Goal: Information Seeking & Learning: Learn about a topic

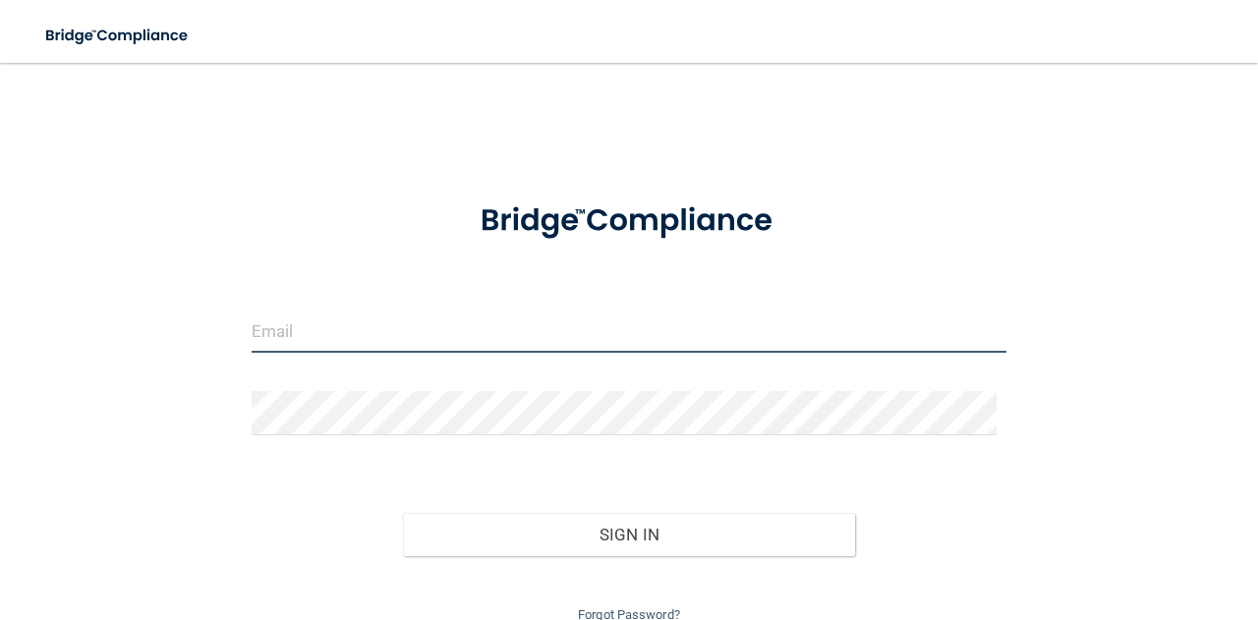
click at [305, 329] on input "email" at bounding box center [629, 331] width 755 height 44
type input "[EMAIL_ADDRESS][DOMAIN_NAME]"
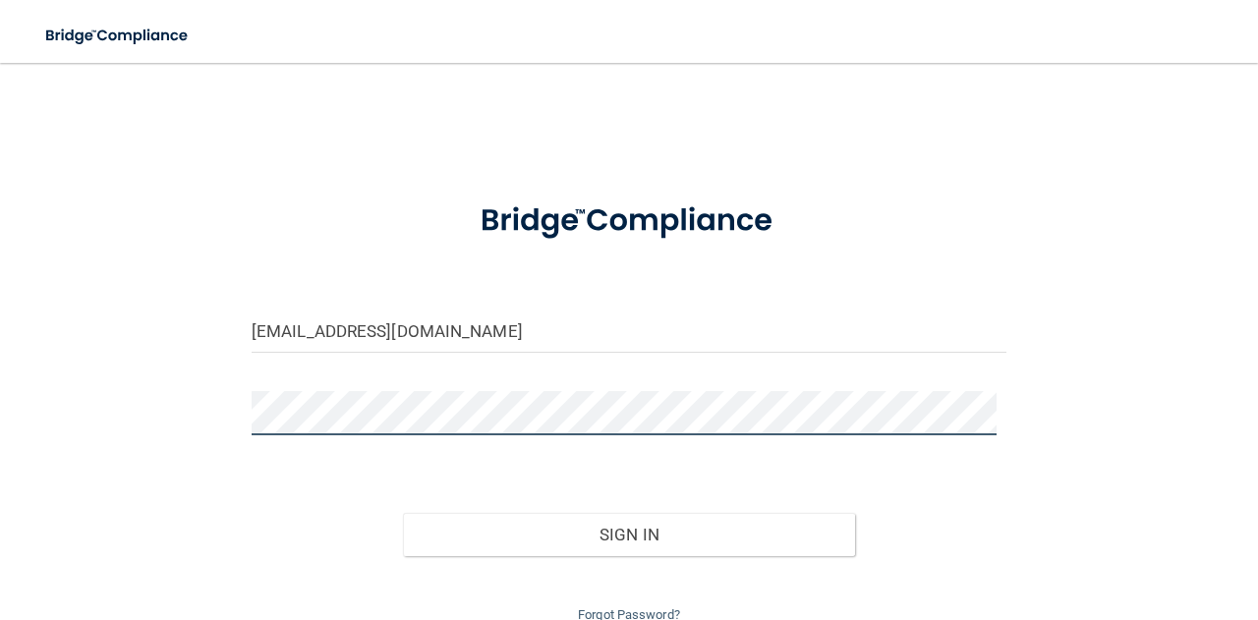
click at [403, 513] on button "Sign In" at bounding box center [629, 534] width 453 height 43
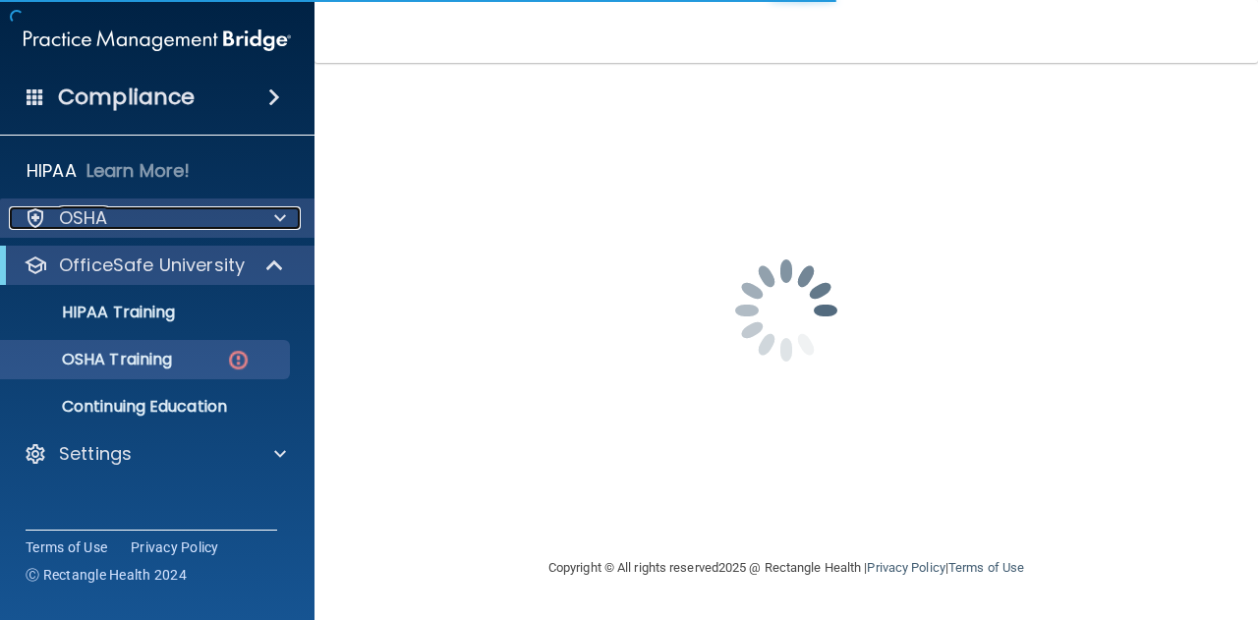
click at [158, 206] on div "OSHA" at bounding box center [131, 218] width 244 height 24
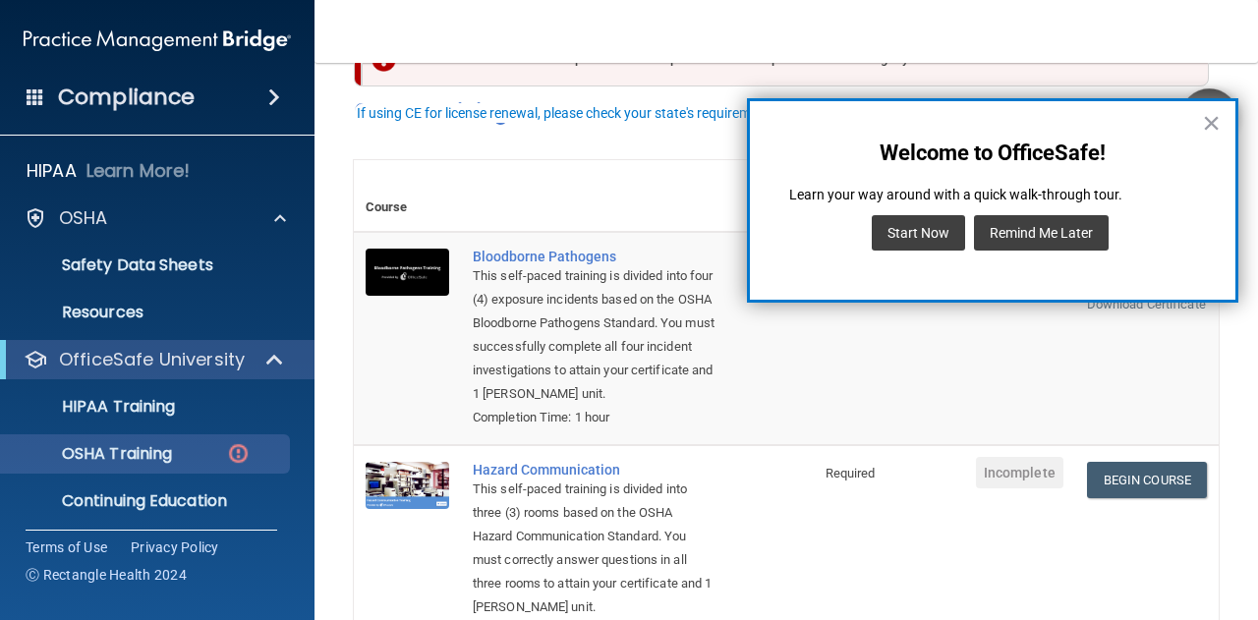
scroll to position [98, 0]
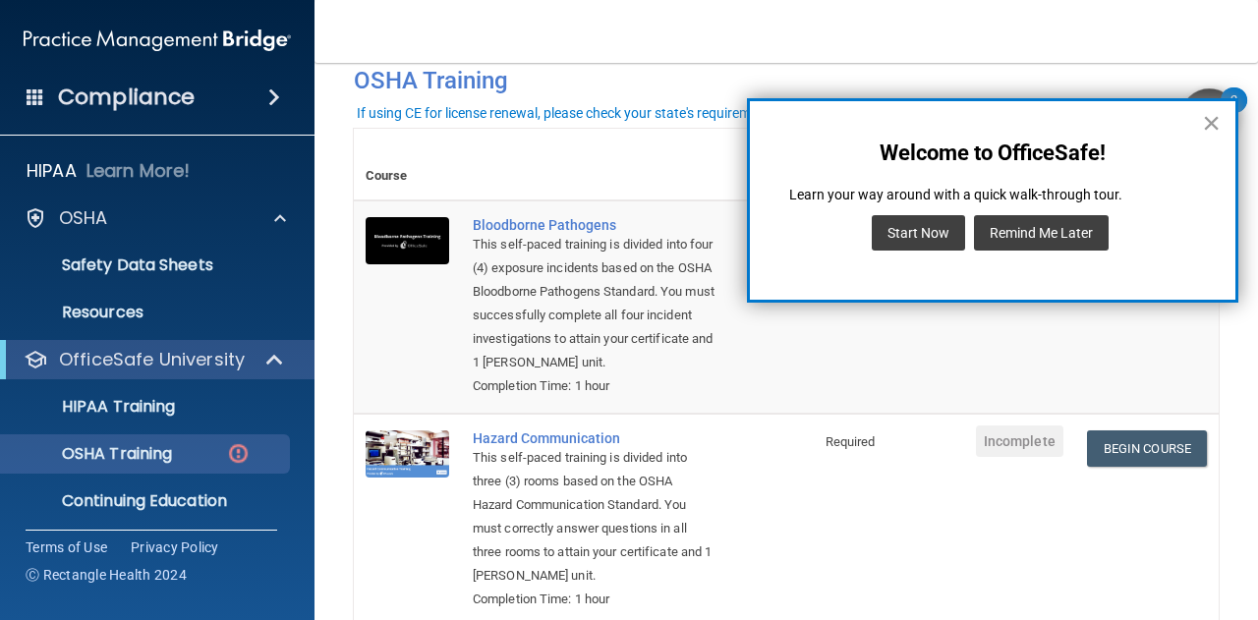
click at [1214, 118] on button "×" at bounding box center [1211, 122] width 19 height 31
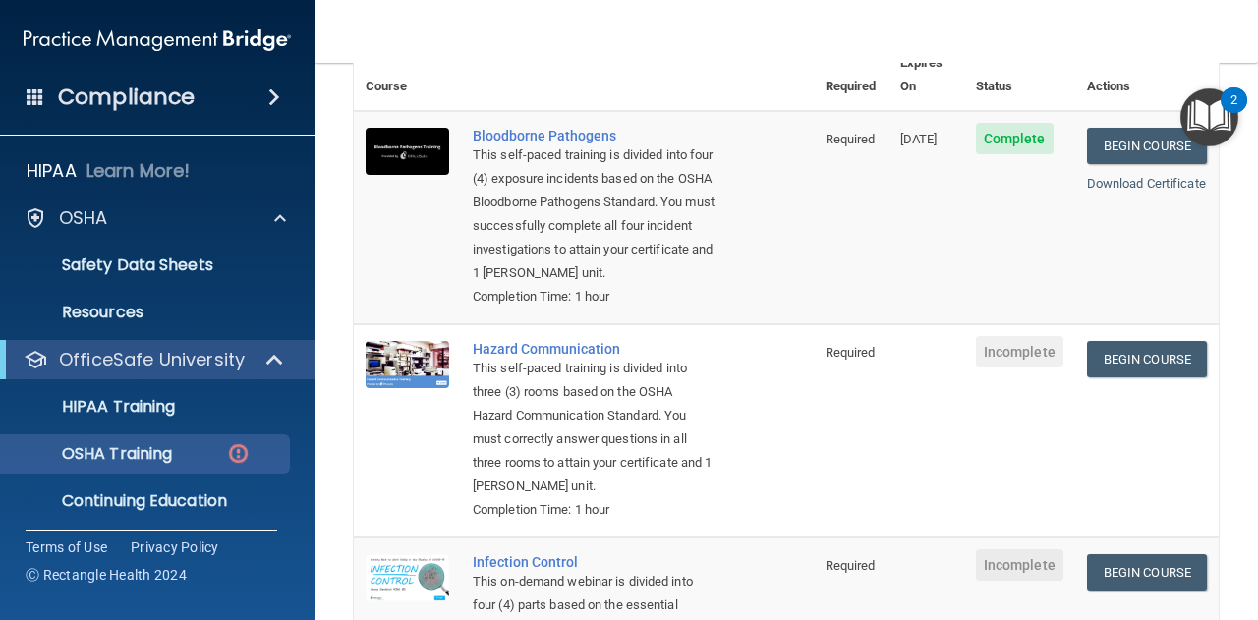
scroll to position [295, 0]
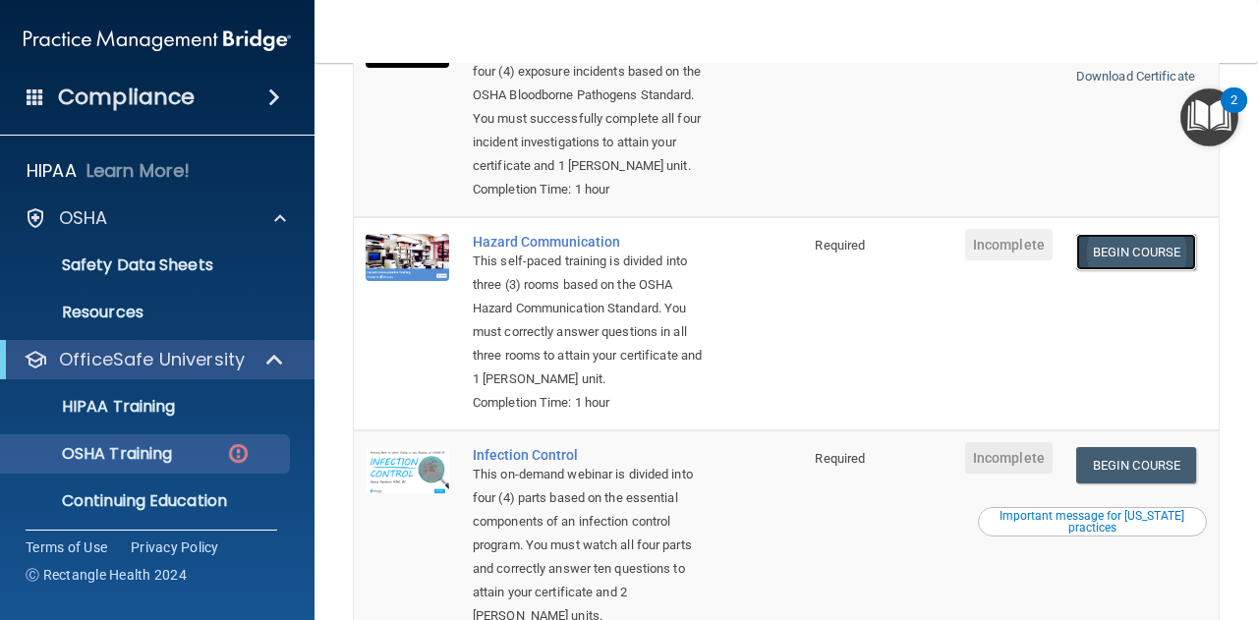
click at [1113, 248] on link "Begin Course" at bounding box center [1136, 252] width 120 height 36
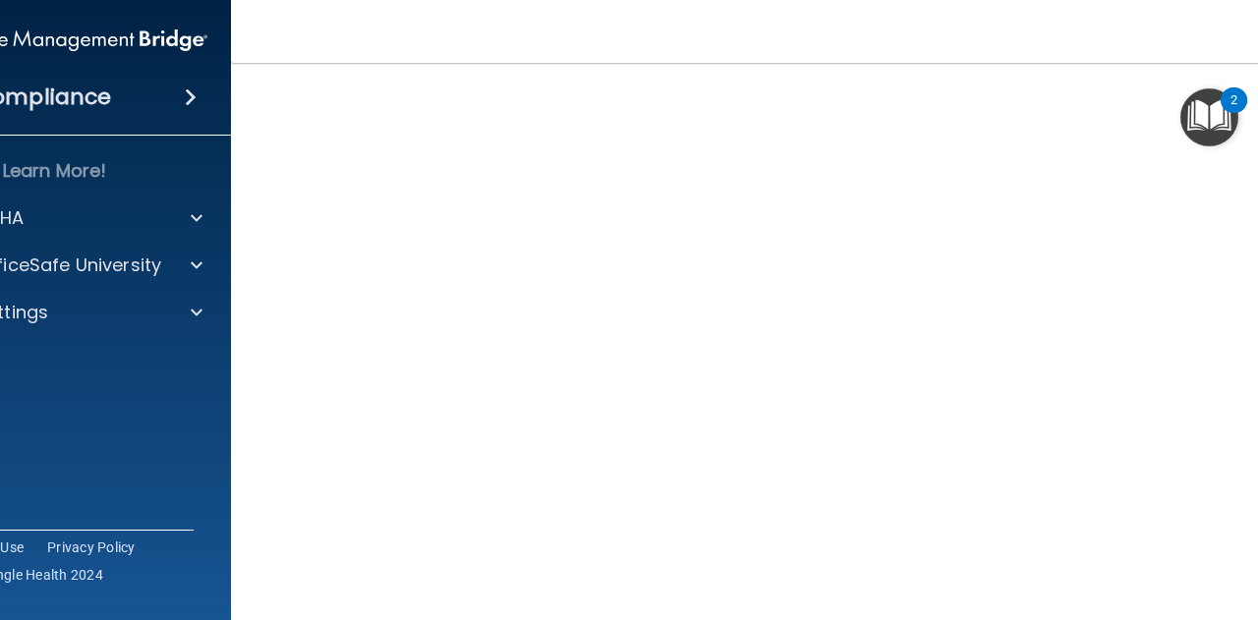
scroll to position [119, 0]
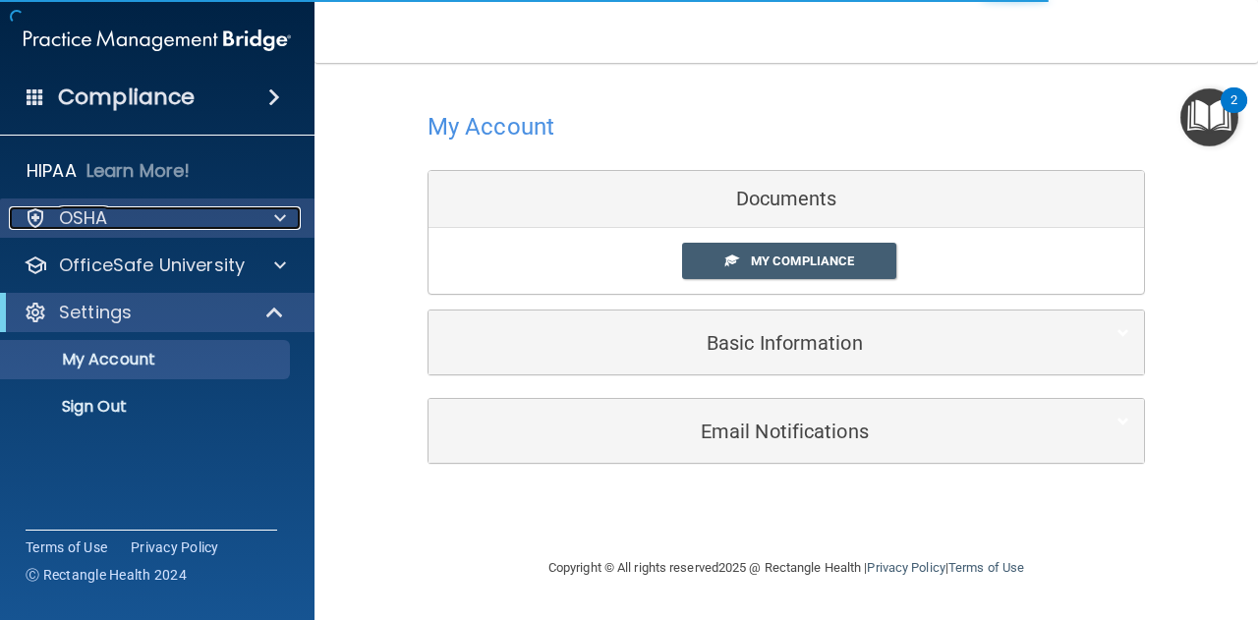
click at [230, 216] on div "OSHA" at bounding box center [131, 218] width 244 height 24
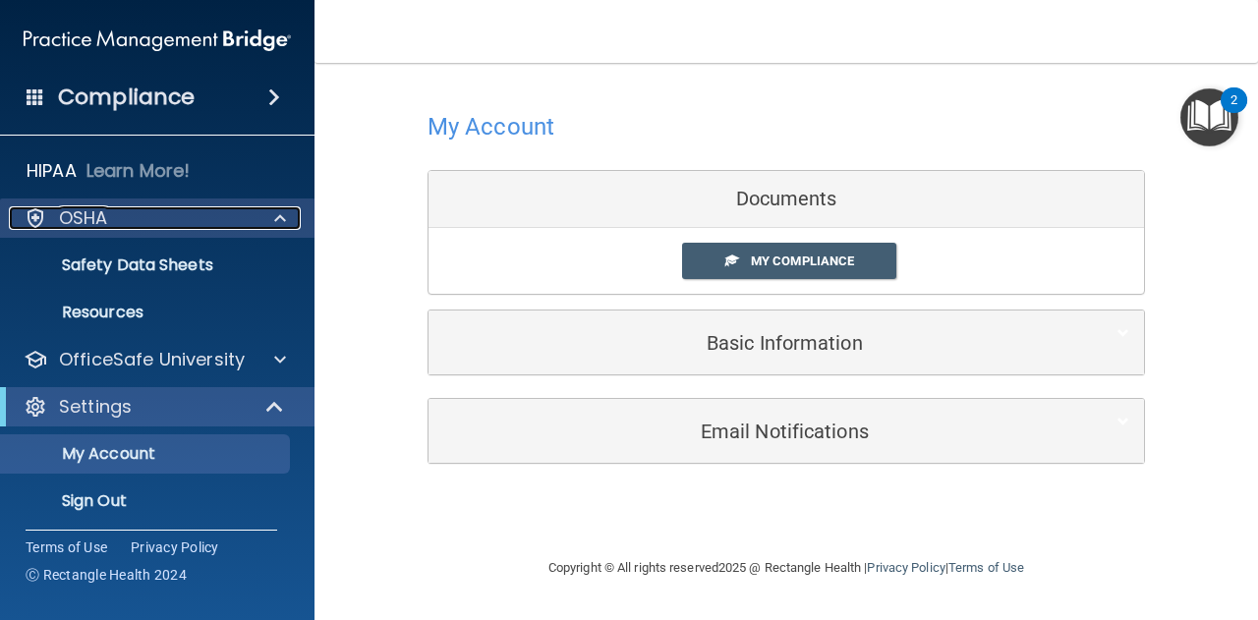
click at [223, 225] on div "OSHA" at bounding box center [131, 218] width 244 height 24
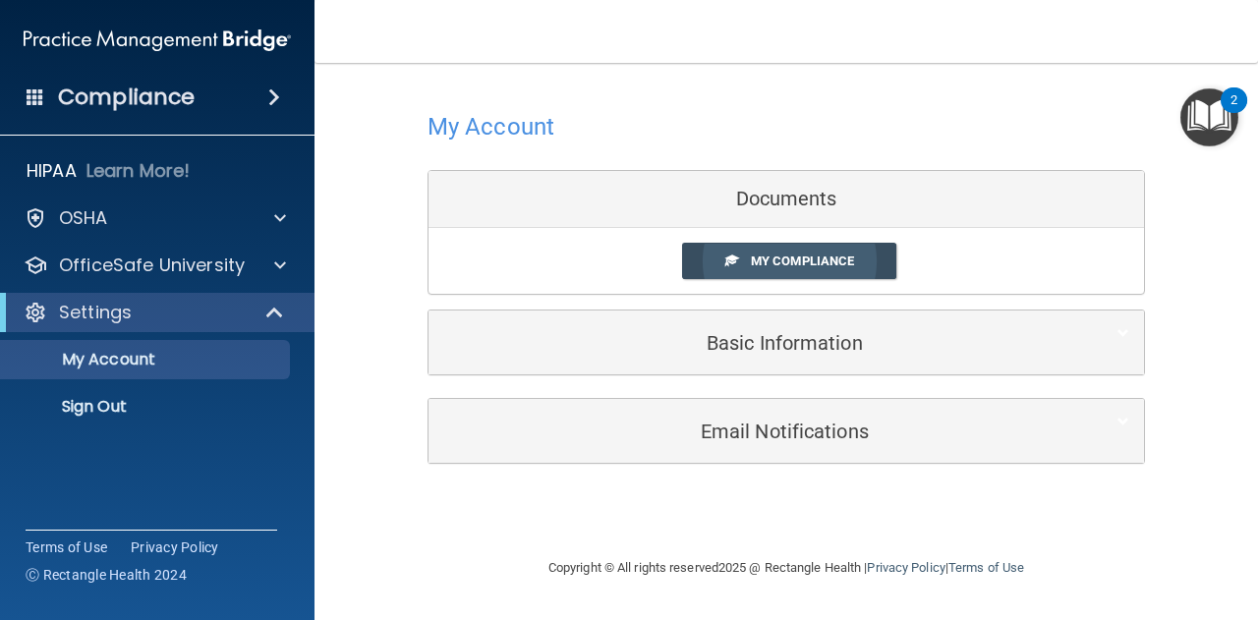
click at [765, 254] on span "My Compliance" at bounding box center [802, 261] width 103 height 15
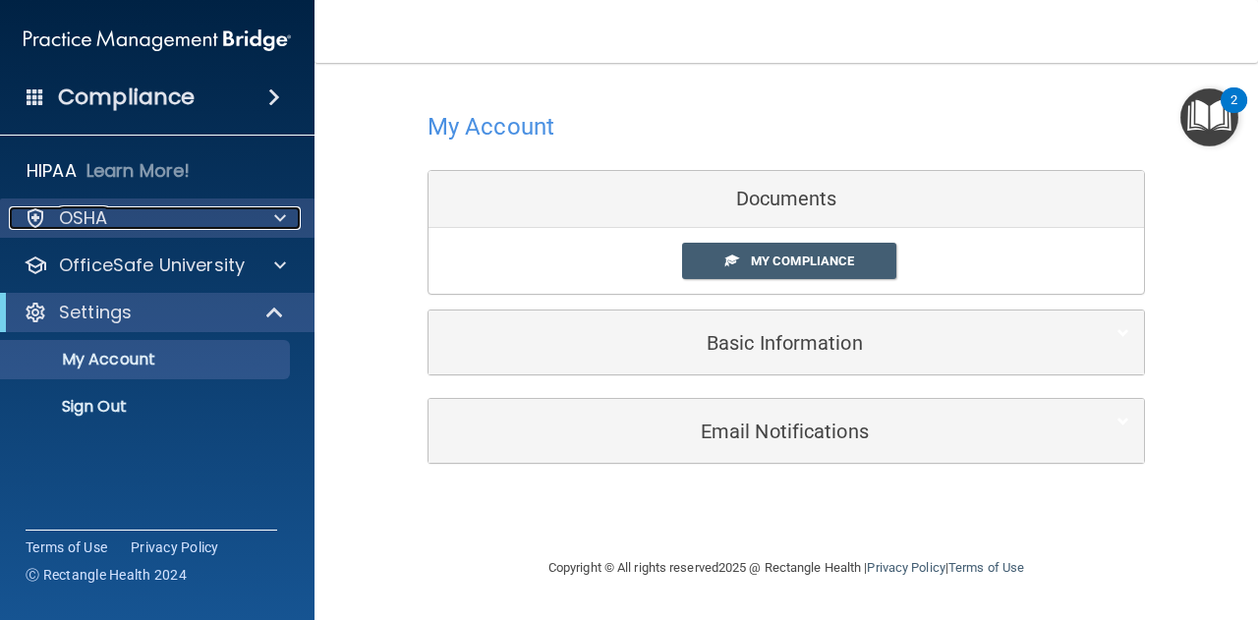
click at [226, 226] on div "OSHA" at bounding box center [131, 218] width 244 height 24
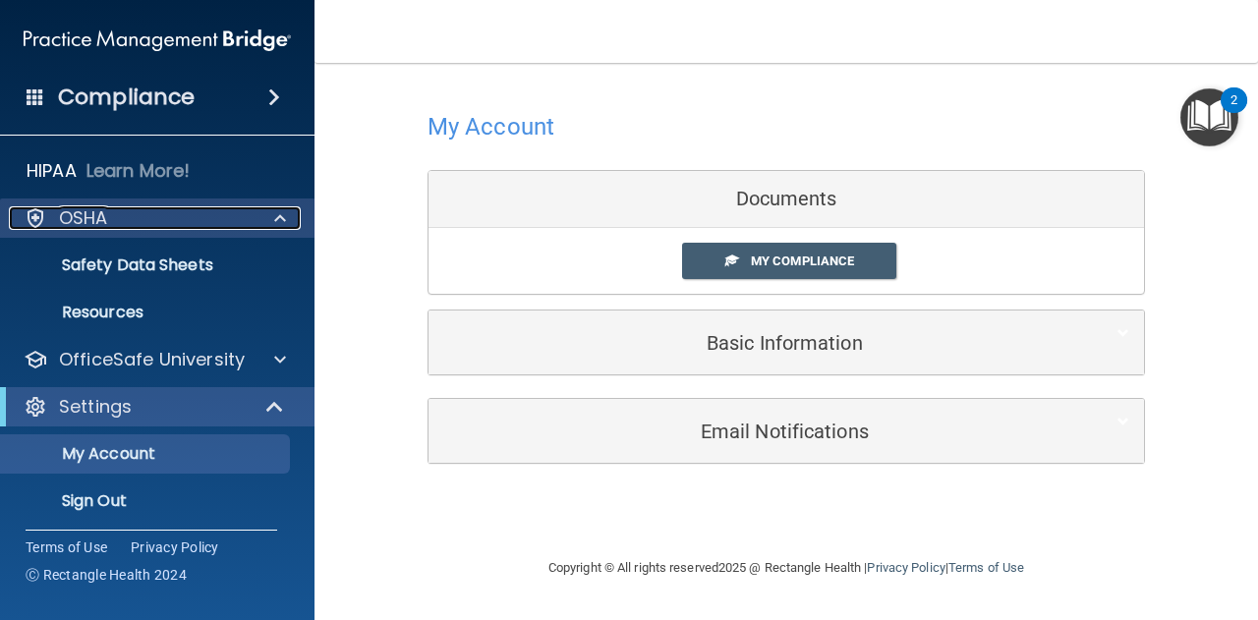
click at [45, 217] on div at bounding box center [36, 218] width 24 height 24
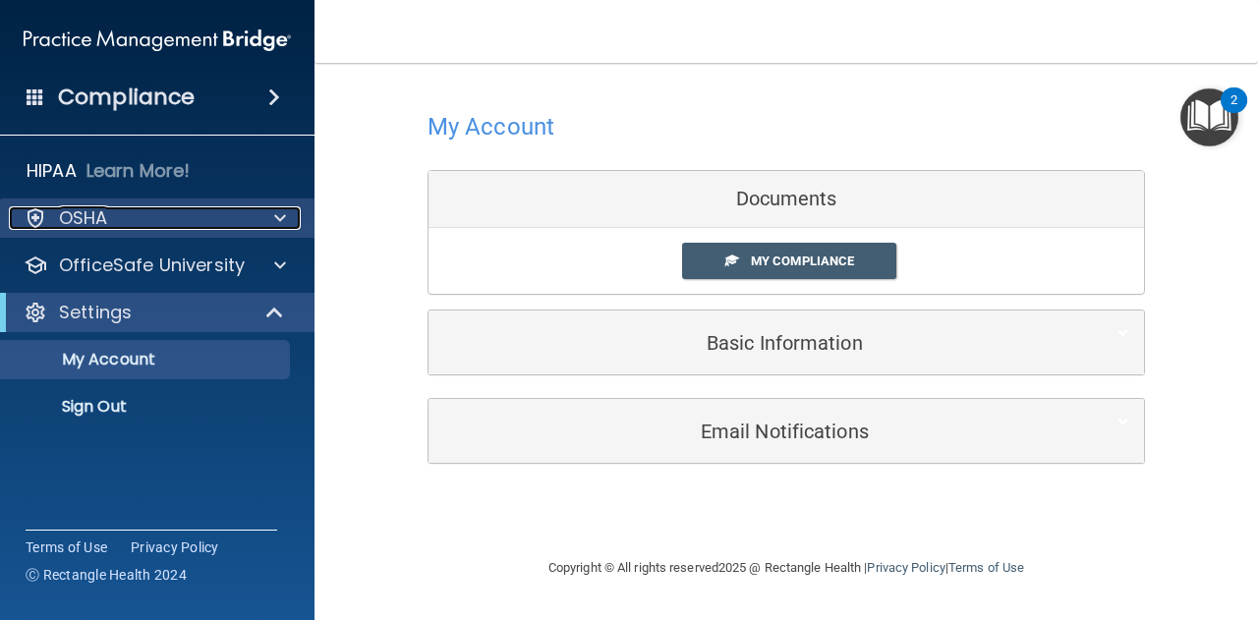
click at [45, 217] on div at bounding box center [36, 218] width 24 height 24
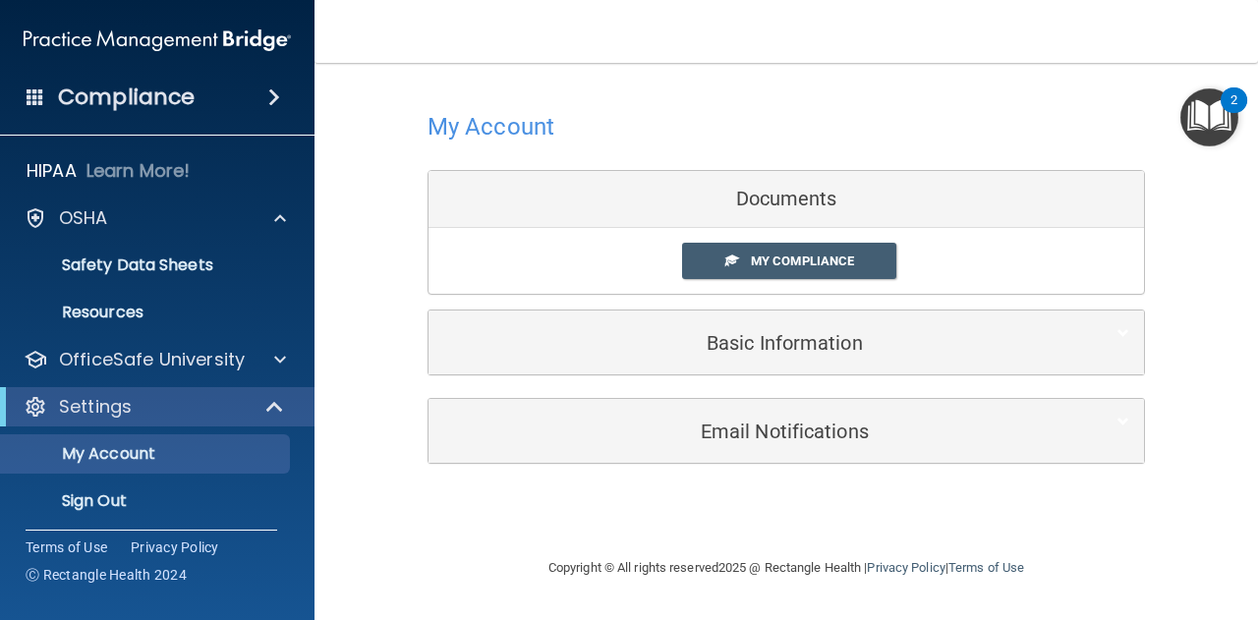
click at [89, 144] on div "HIPAA Learn More! OSHA Documents Safety Data Sheets Self-Assessment Injury and …" at bounding box center [157, 339] width 315 height 393
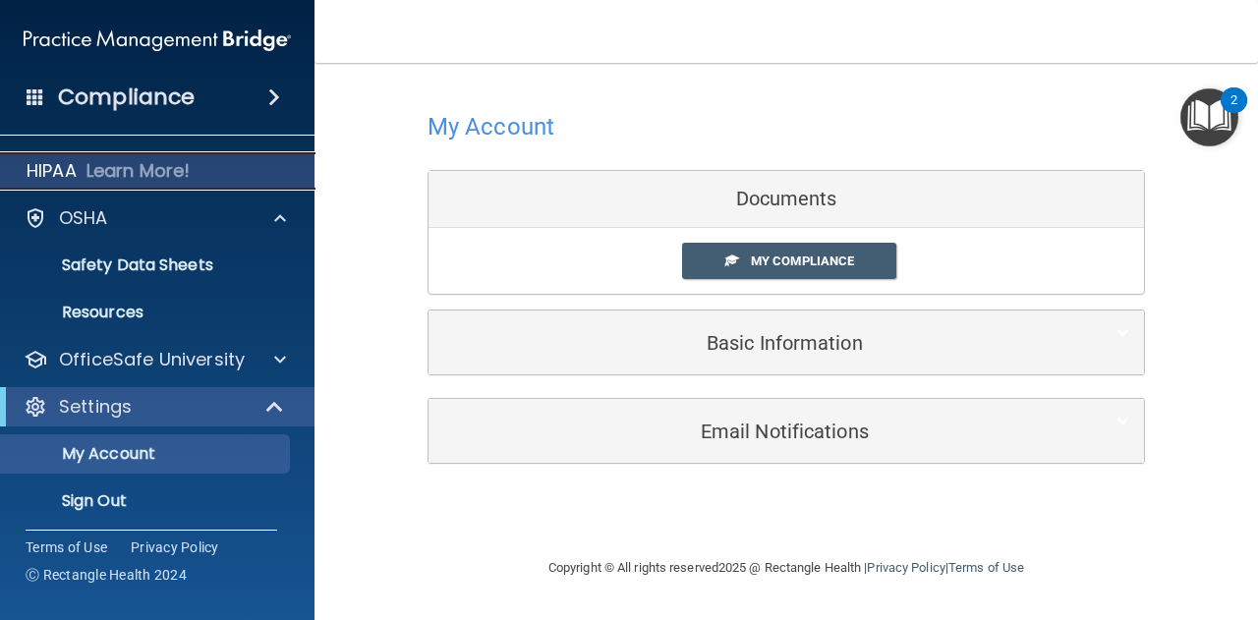
click at [83, 164] on div "HIPAA Learn More!" at bounding box center [157, 170] width 345 height 39
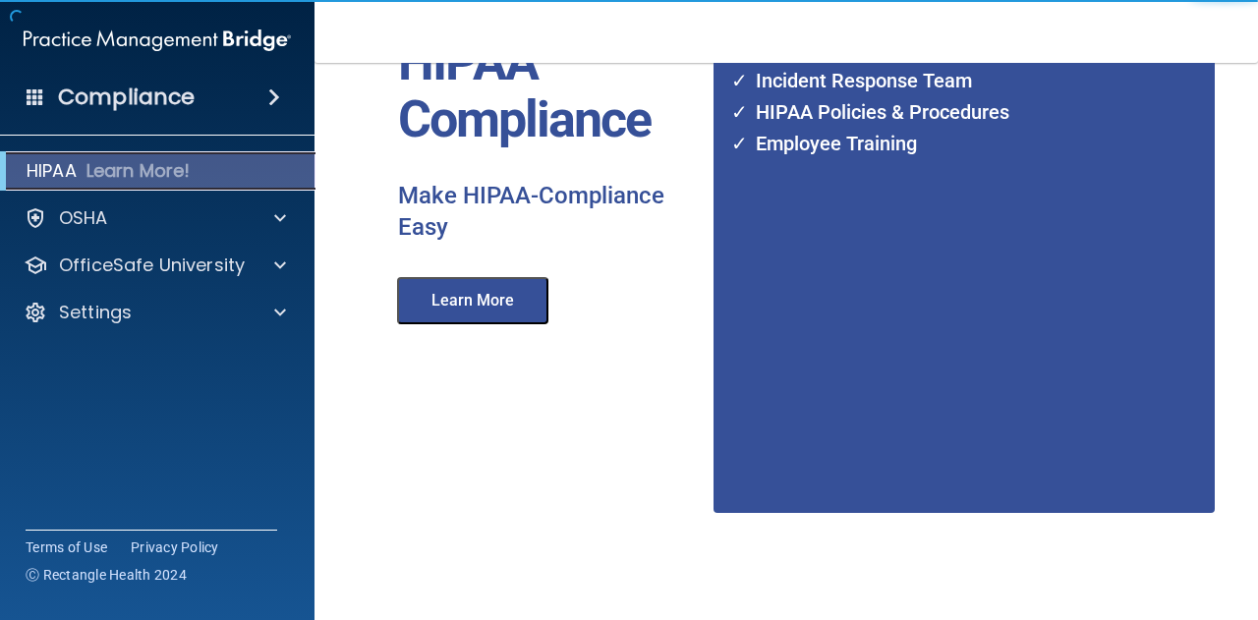
scroll to position [197, 0]
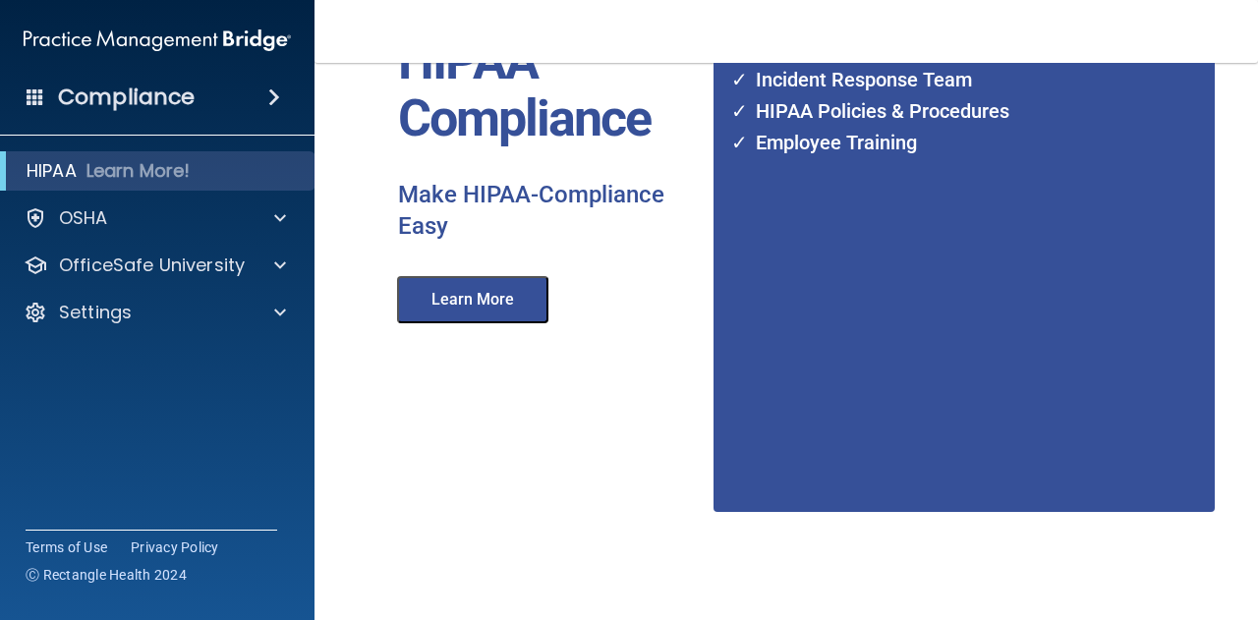
drag, startPoint x: 128, startPoint y: 119, endPoint x: 154, endPoint y: 99, distance: 33.0
click at [130, 118] on div "Compliance HIPAA Learn More! OSHA Documents Safety Data Sheets Self-Assessment …" at bounding box center [157, 310] width 314 height 620
click at [158, 97] on h4 "Compliance" at bounding box center [126, 98] width 137 height 28
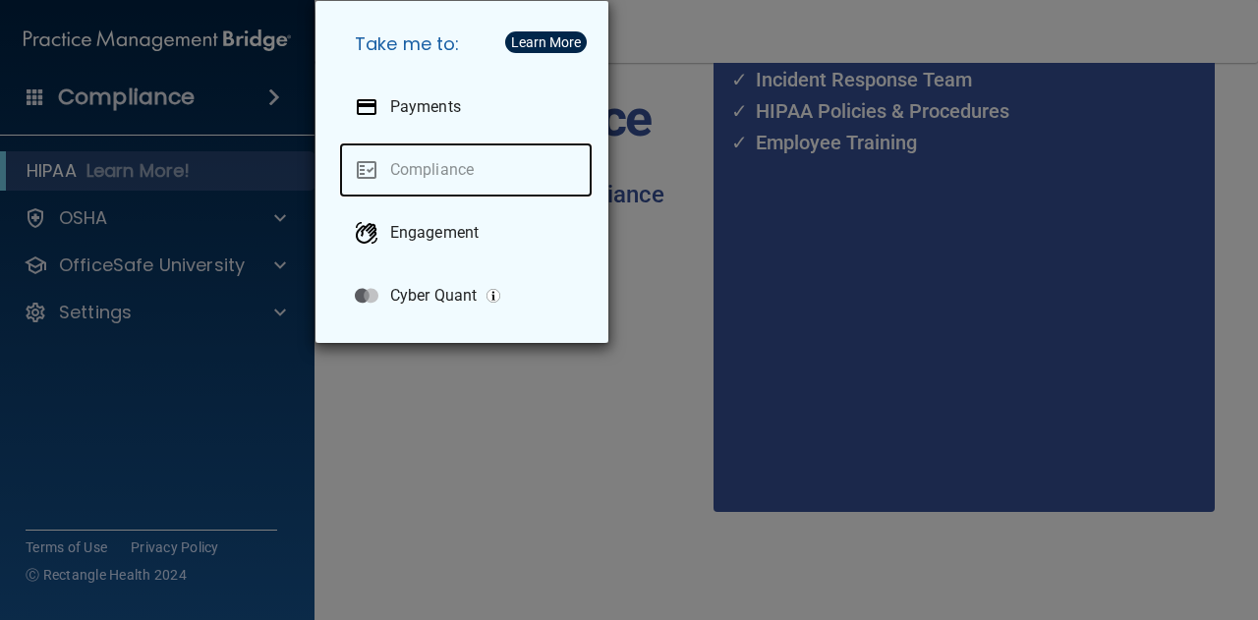
click at [444, 177] on link "Compliance" at bounding box center [466, 169] width 254 height 55
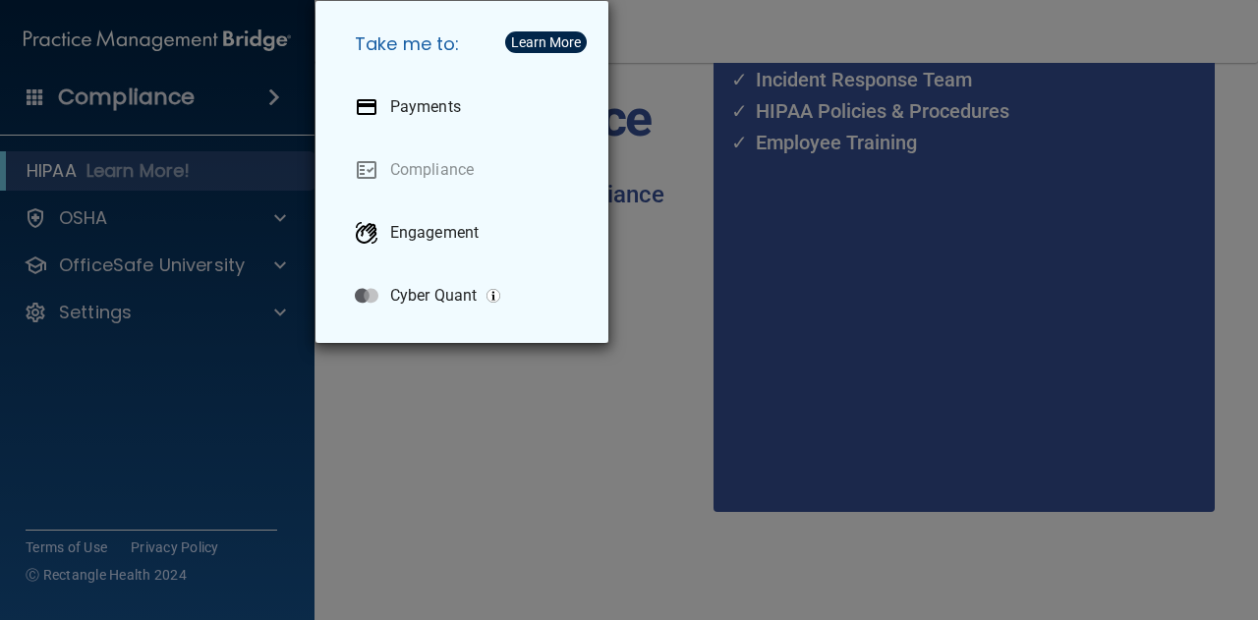
click at [135, 235] on div "Take me to: Payments Compliance Engagement Cyber Quant" at bounding box center [629, 310] width 1258 height 620
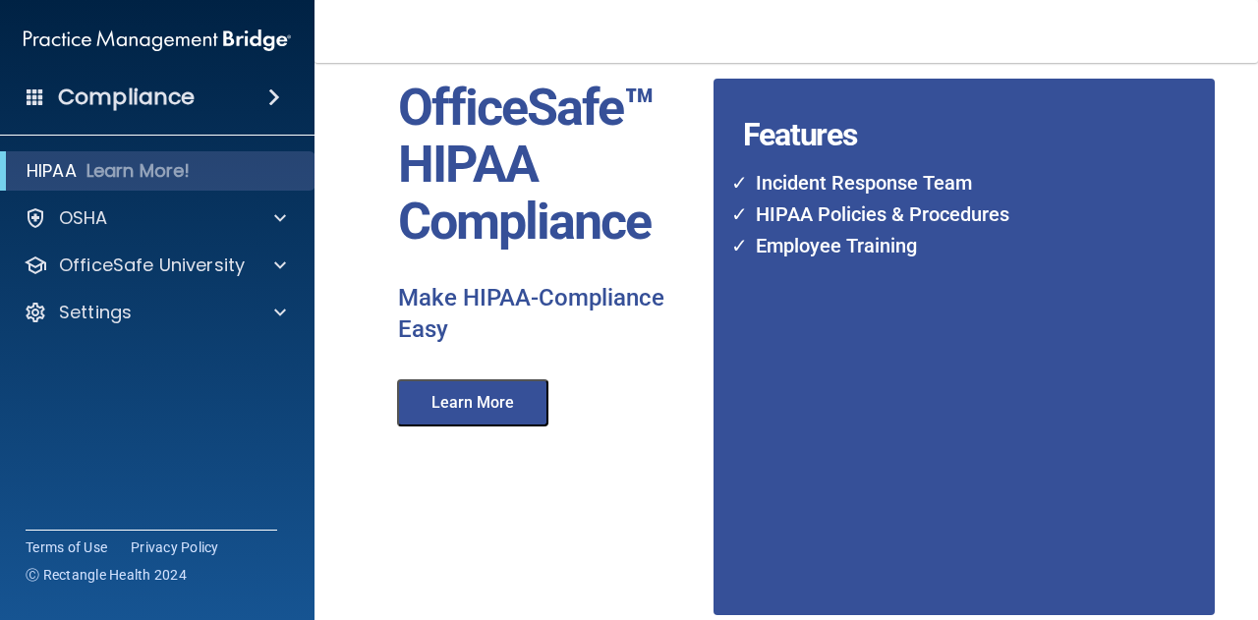
scroll to position [0, 0]
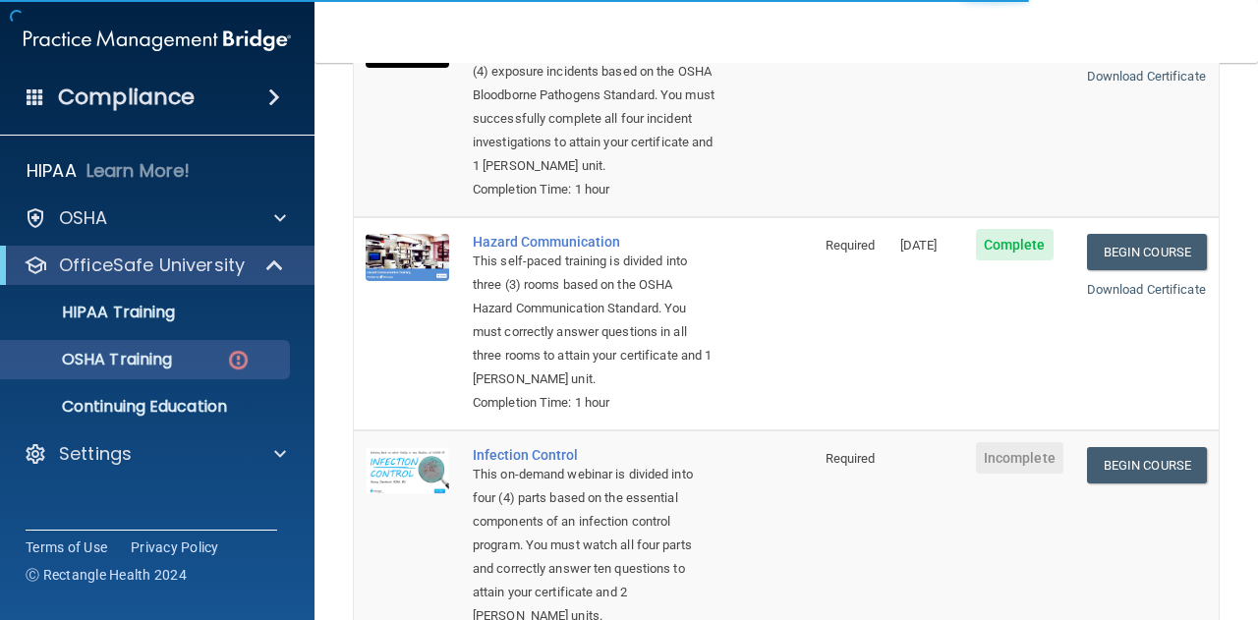
scroll to position [590, 0]
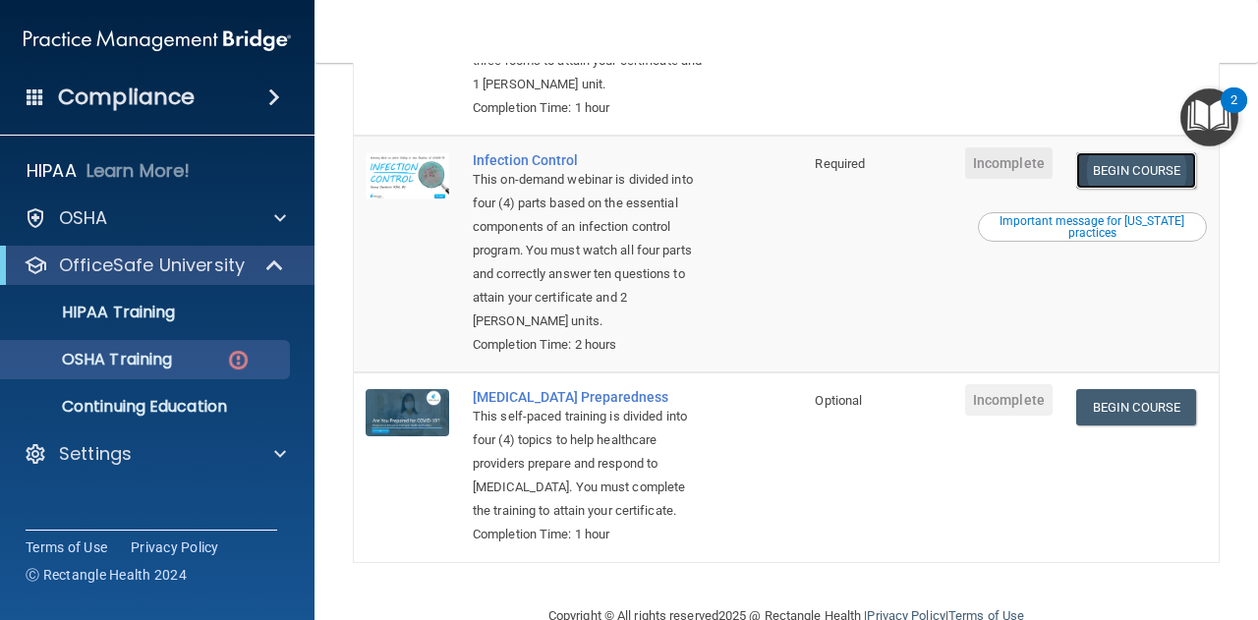
click at [1147, 189] on link "Begin Course" at bounding box center [1136, 170] width 120 height 36
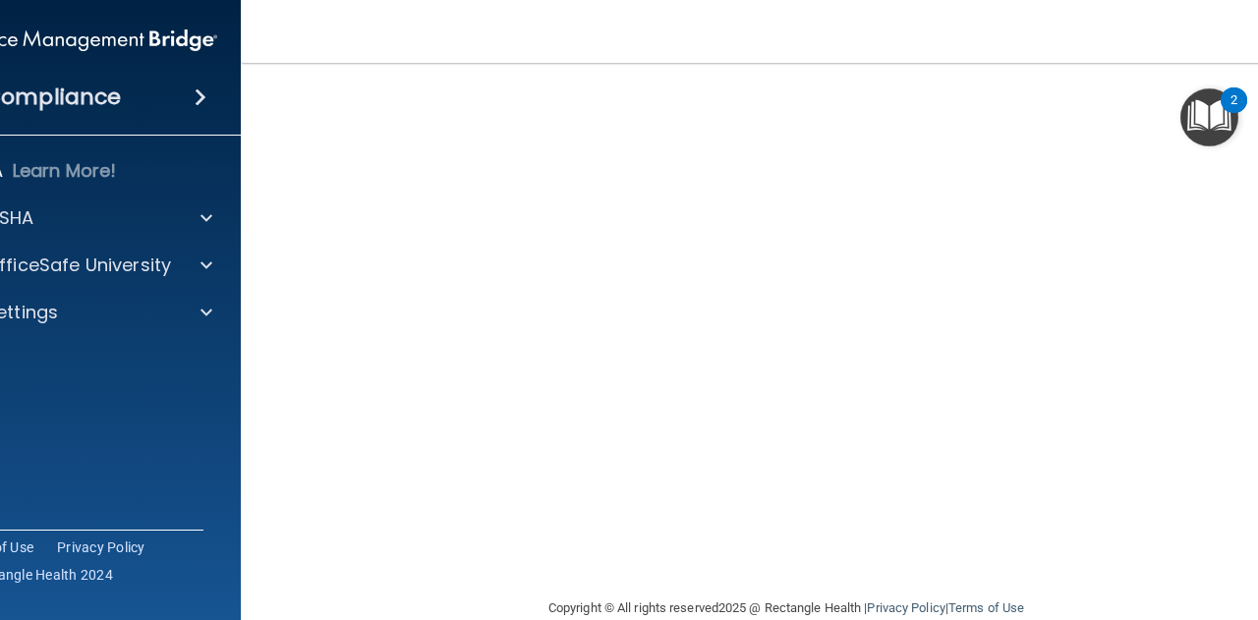
scroll to position [221, 0]
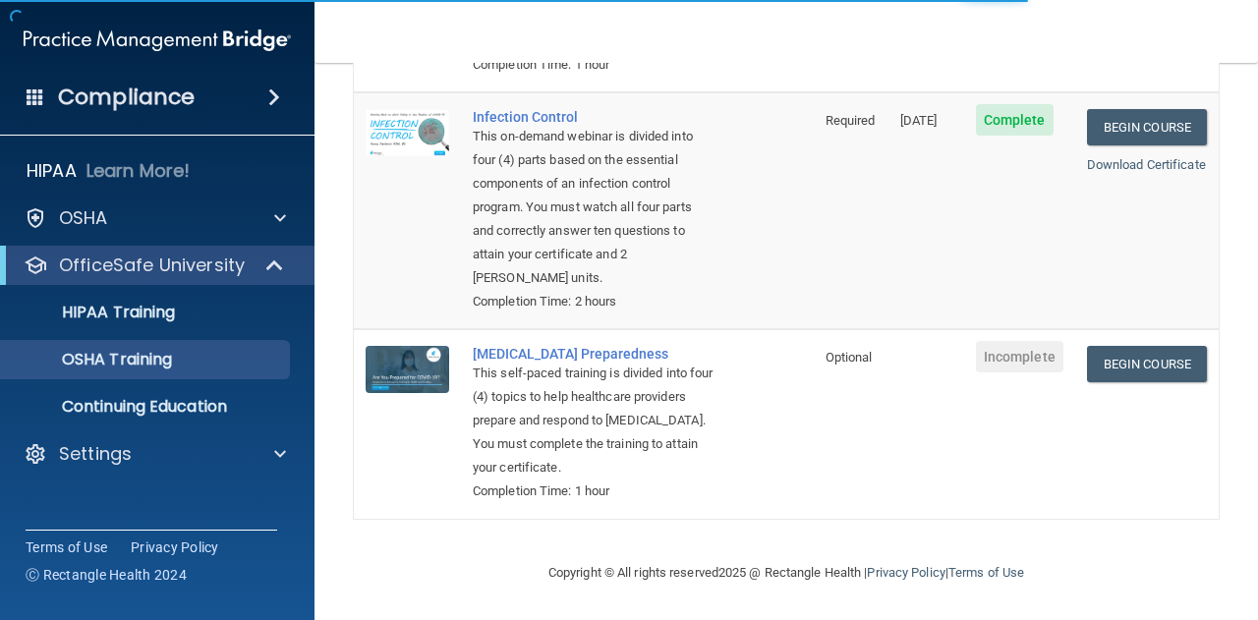
scroll to position [630, 0]
click at [1130, 346] on link "Begin Course" at bounding box center [1147, 364] width 120 height 36
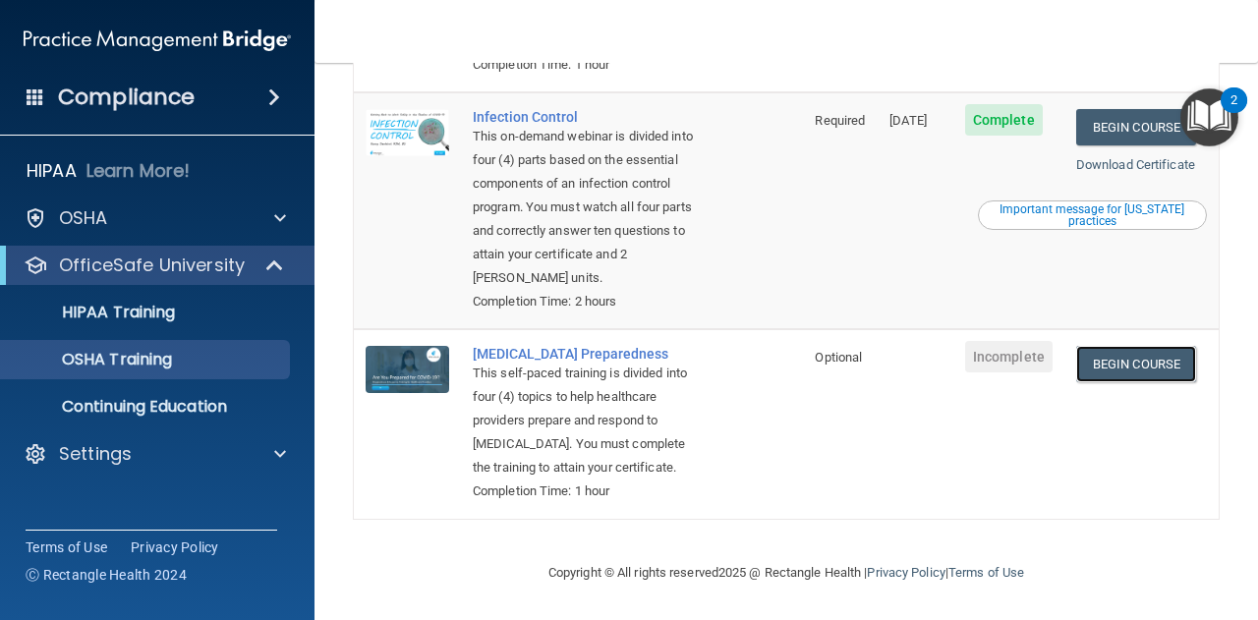
scroll to position [0, 0]
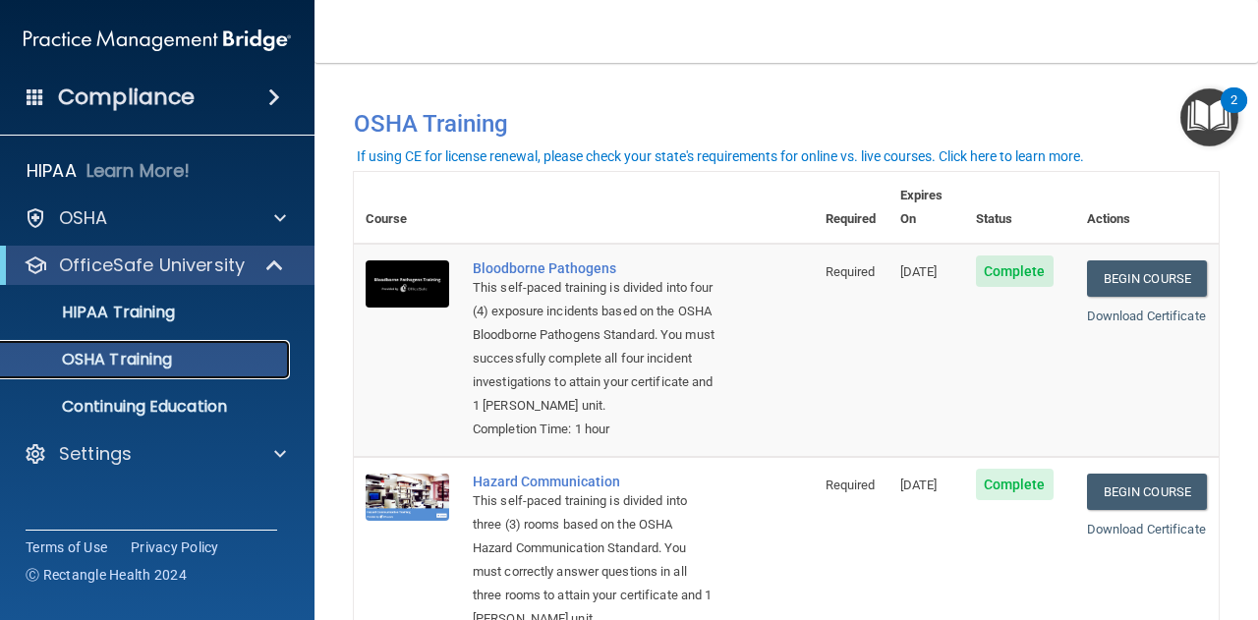
click at [145, 363] on p "OSHA Training" at bounding box center [92, 360] width 159 height 20
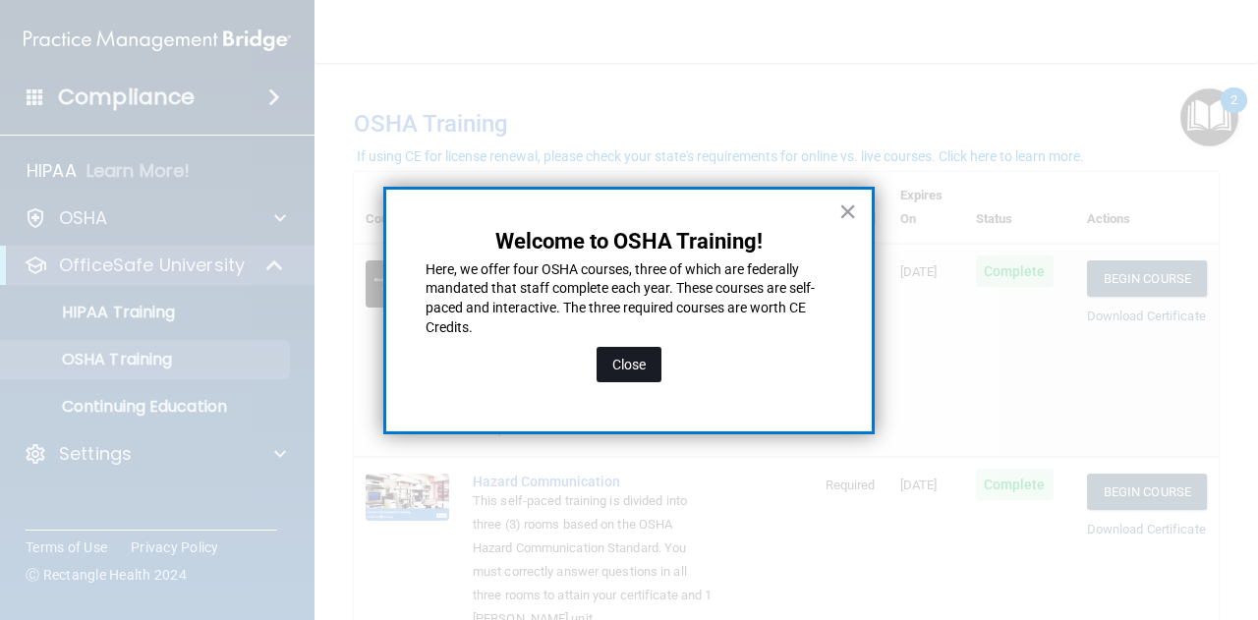
click at [653, 360] on button "Close" at bounding box center [628, 364] width 65 height 35
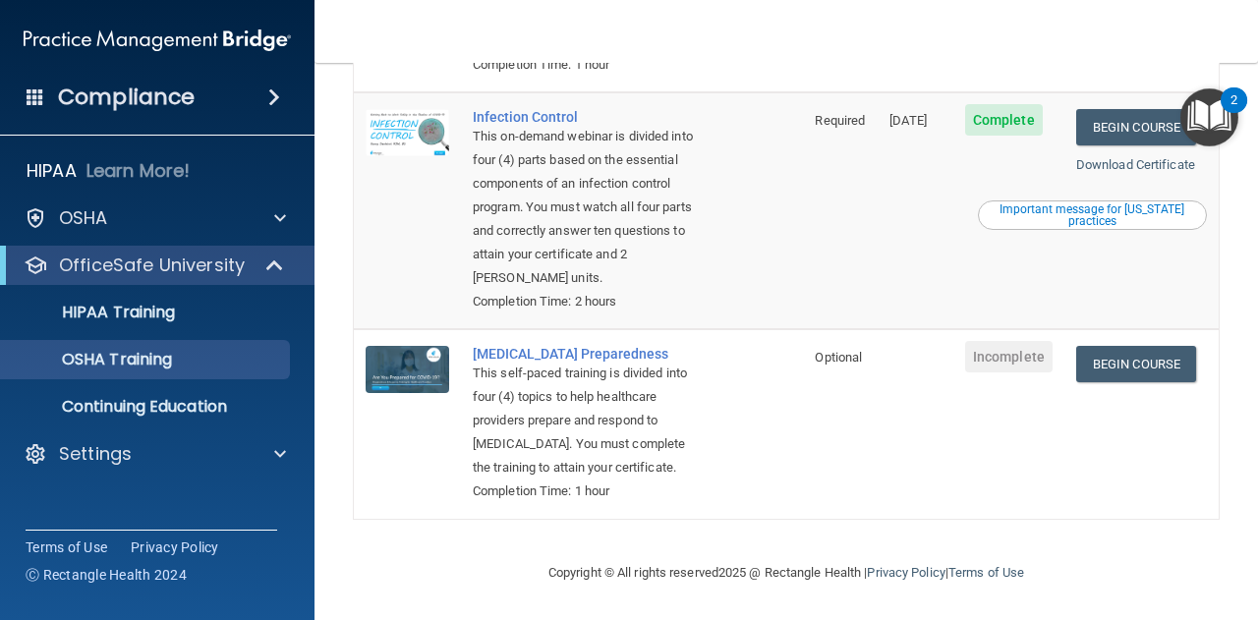
scroll to position [652, 0]
click at [1138, 355] on link "Begin Course" at bounding box center [1136, 364] width 120 height 36
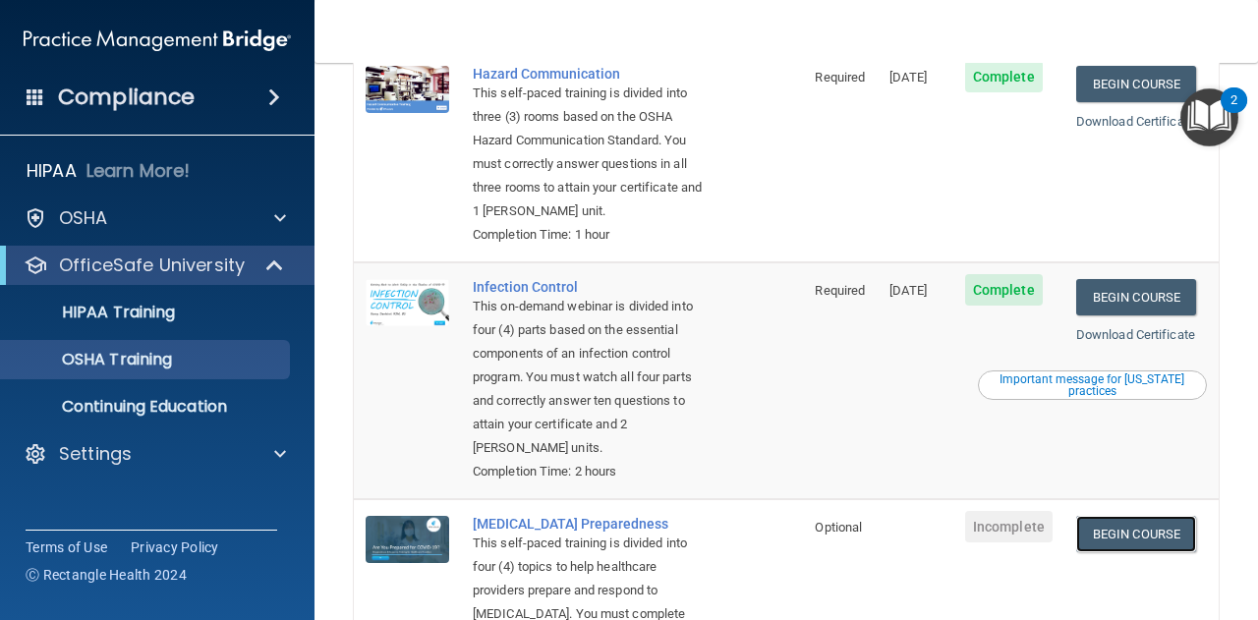
scroll to position [0, 0]
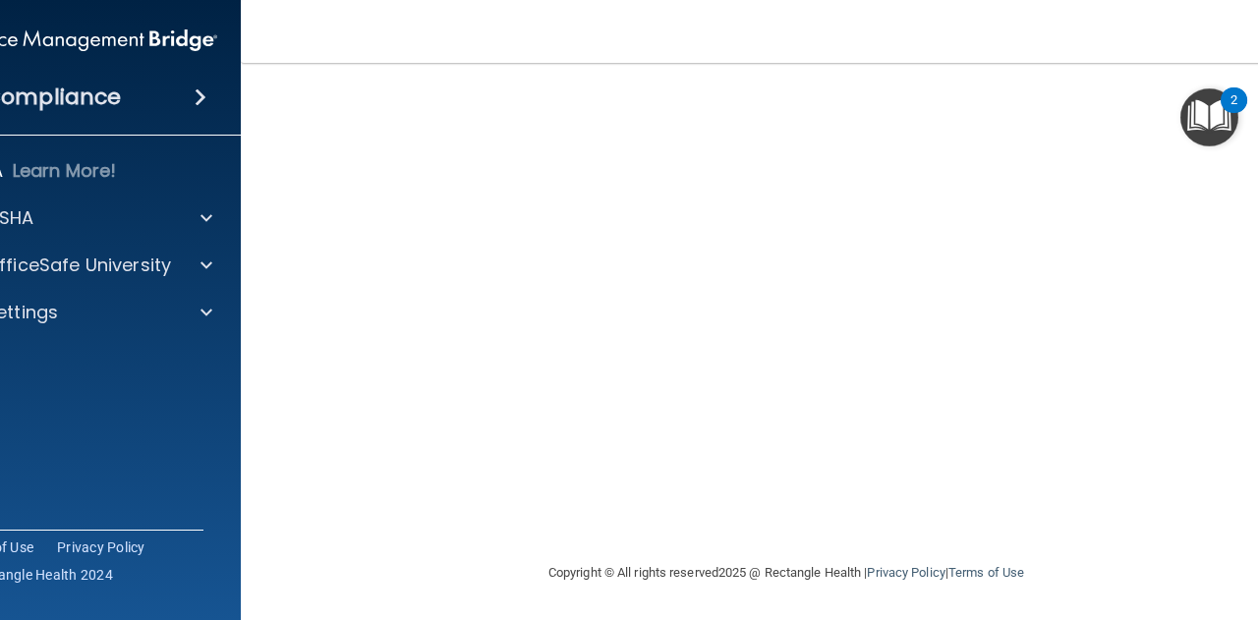
scroll to position [74, 0]
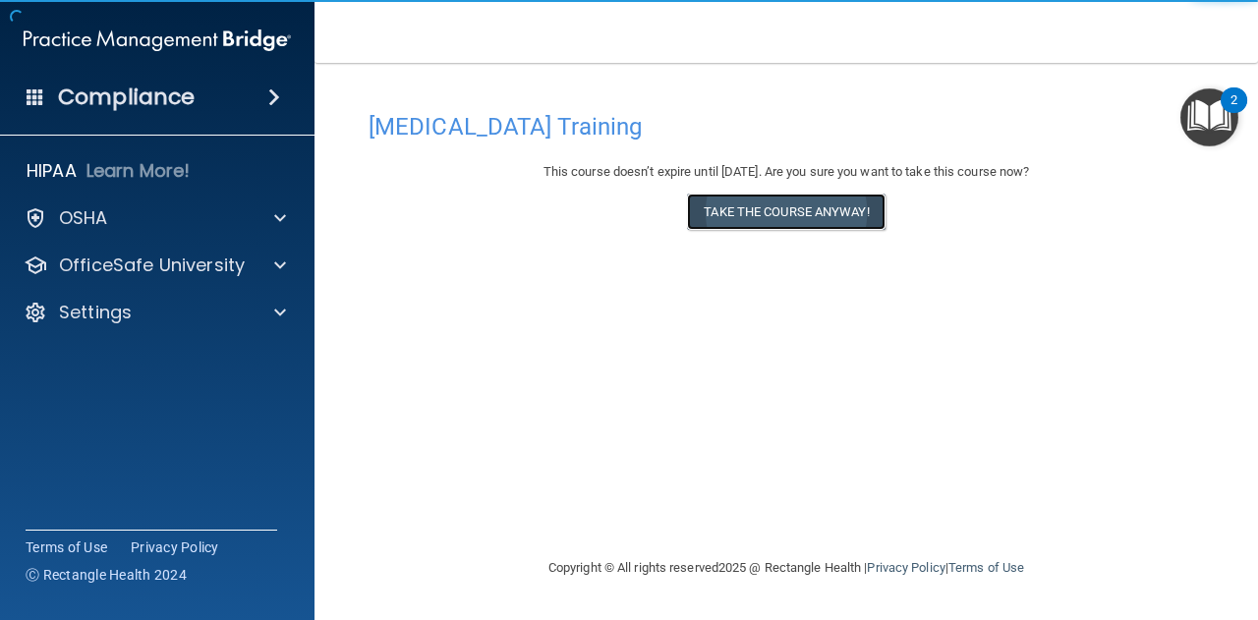
click at [765, 214] on button "Take the course anyway!" at bounding box center [786, 212] width 198 height 36
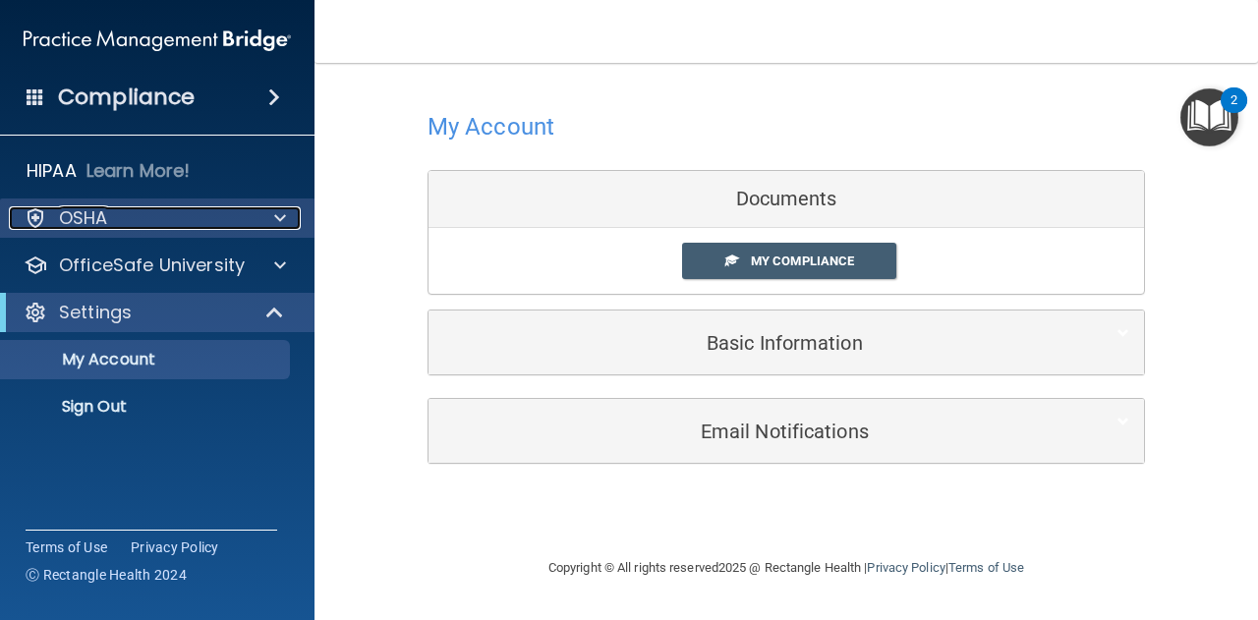
click at [95, 221] on p "OSHA" at bounding box center [83, 218] width 49 height 24
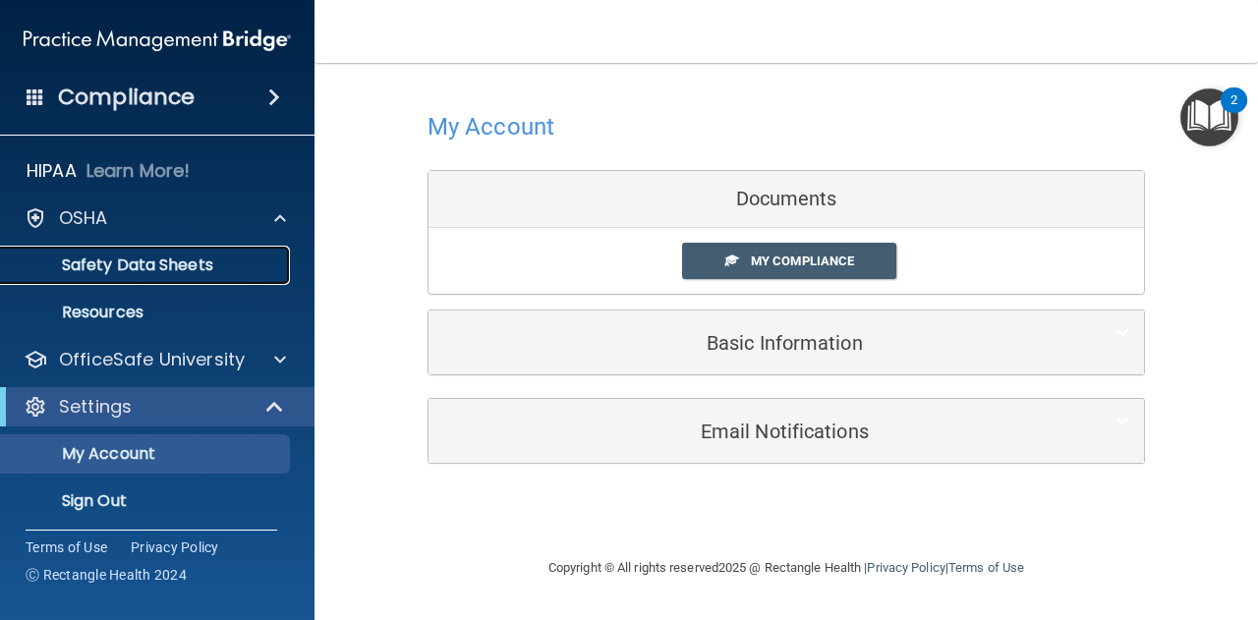
click at [112, 258] on p "Safety Data Sheets" at bounding box center [147, 265] width 268 height 20
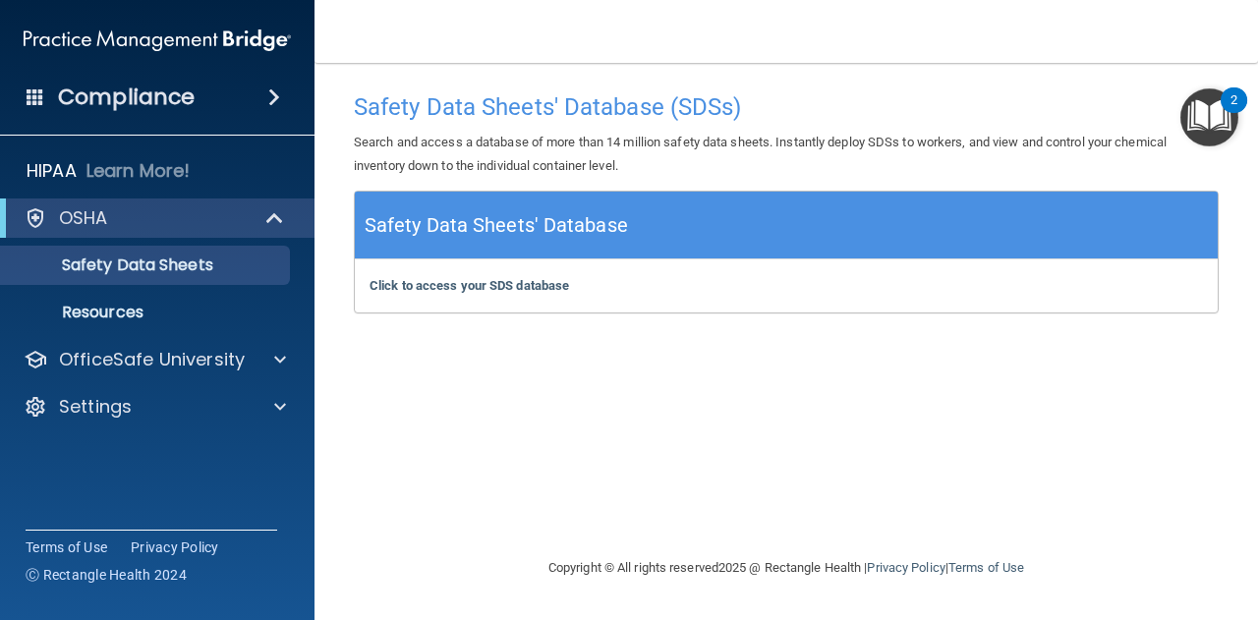
click at [159, 109] on h4 "Compliance" at bounding box center [126, 98] width 137 height 28
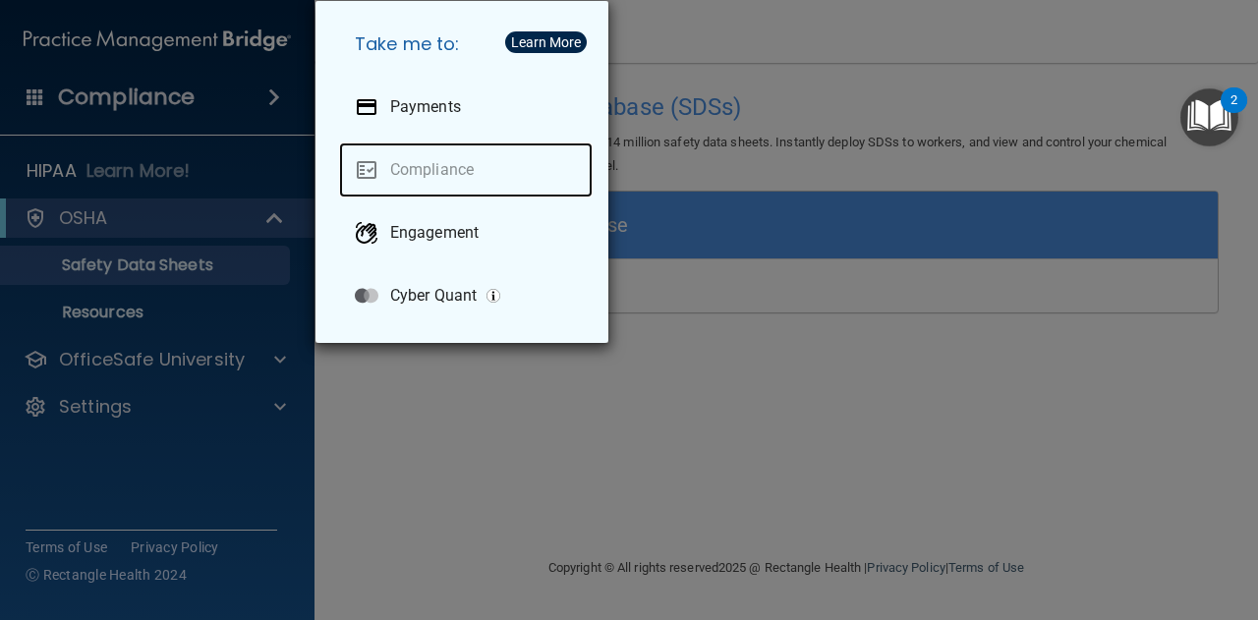
click at [395, 173] on link "Compliance" at bounding box center [466, 169] width 254 height 55
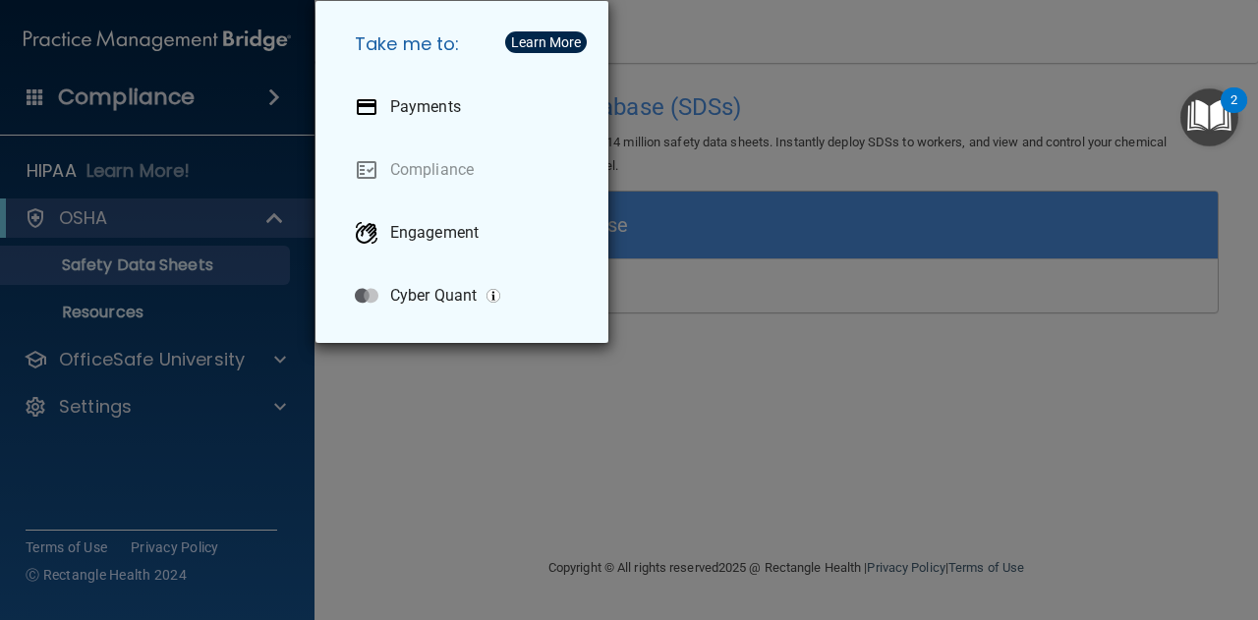
click at [155, 208] on div "Take me to: Payments Compliance Engagement Cyber Quant" at bounding box center [629, 310] width 1258 height 620
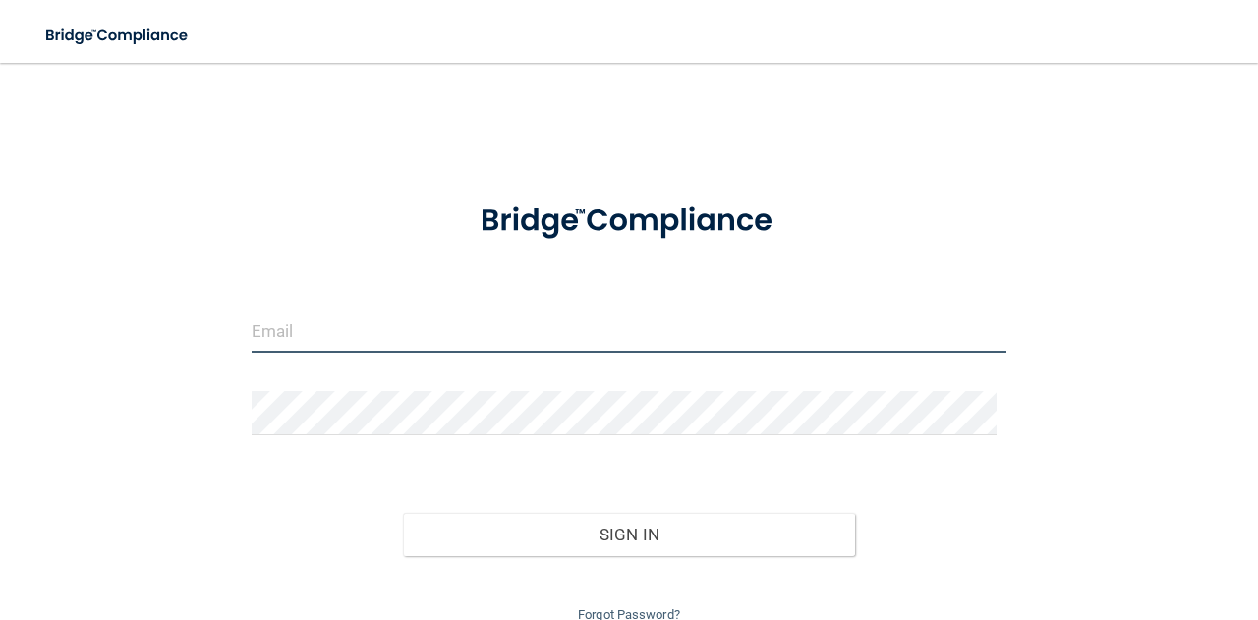
click at [311, 339] on input "email" at bounding box center [629, 331] width 755 height 44
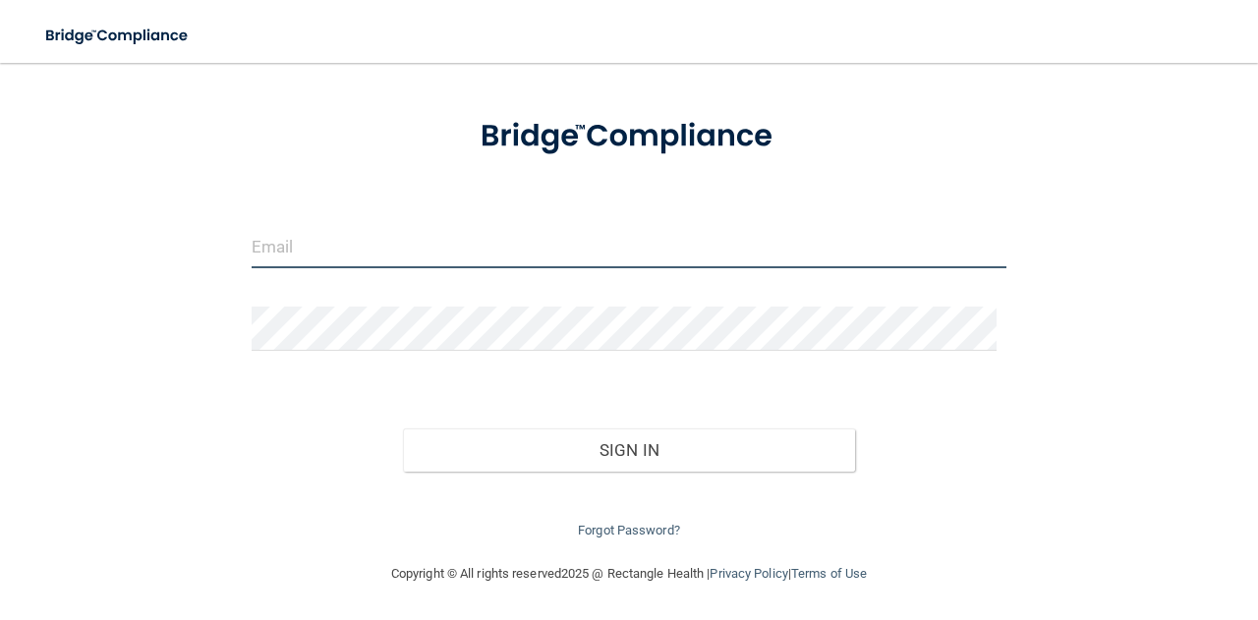
click at [500, 251] on input "email" at bounding box center [629, 246] width 755 height 44
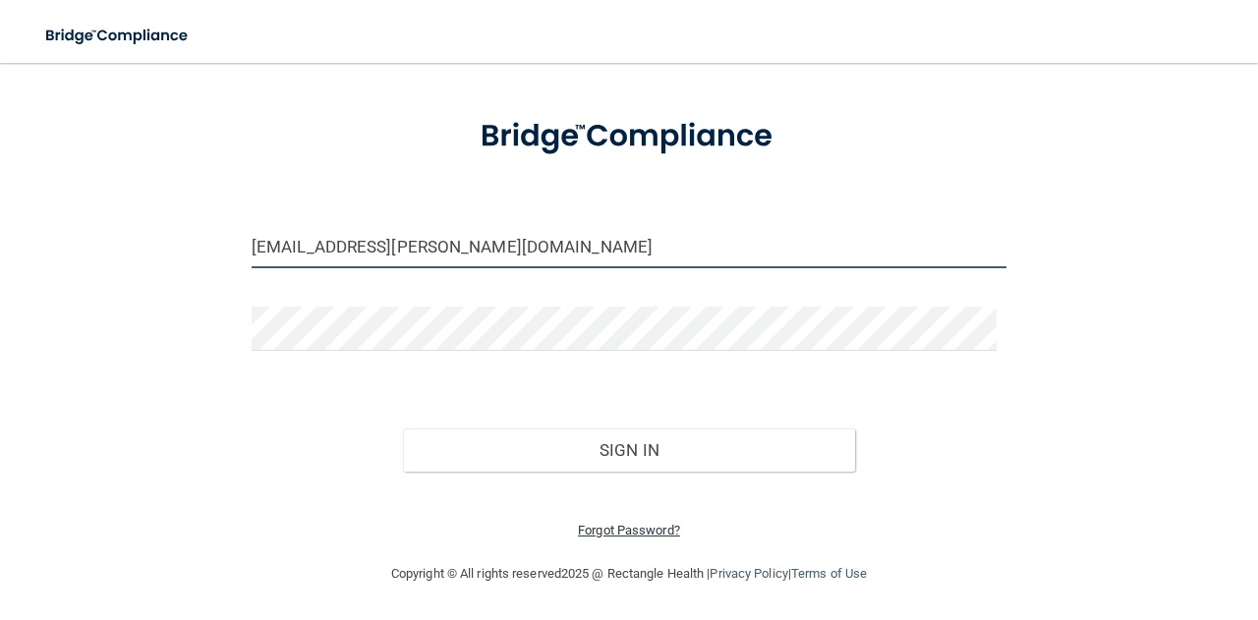
type input "[EMAIL_ADDRESS][PERSON_NAME][DOMAIN_NAME]"
click at [632, 528] on link "Forgot Password?" at bounding box center [629, 530] width 102 height 15
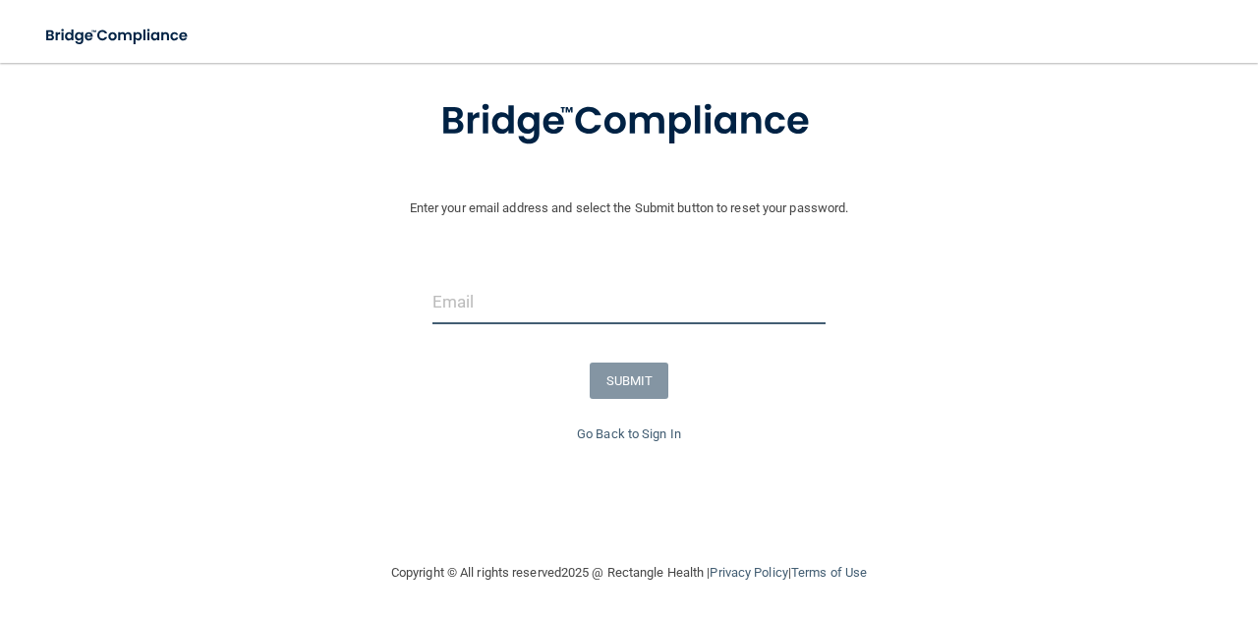
click at [526, 291] on input "email" at bounding box center [628, 302] width 393 height 44
type input "[EMAIL_ADDRESS][PERSON_NAME][DOMAIN_NAME]"
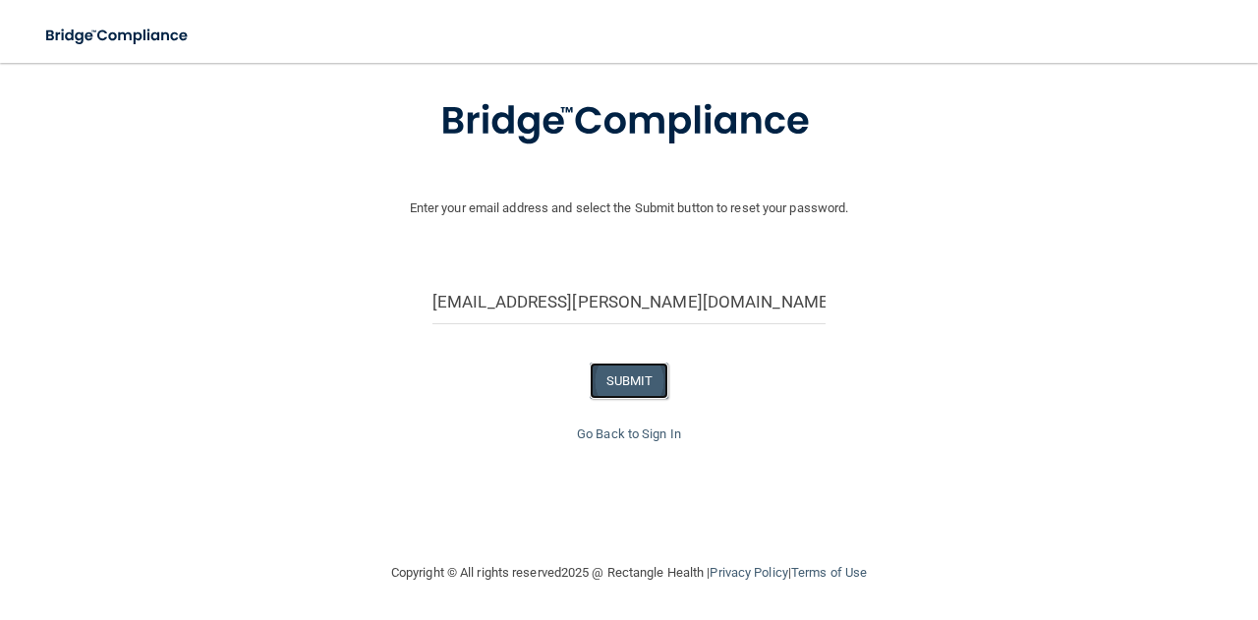
click at [612, 368] on button "SUBMIT" at bounding box center [630, 381] width 80 height 36
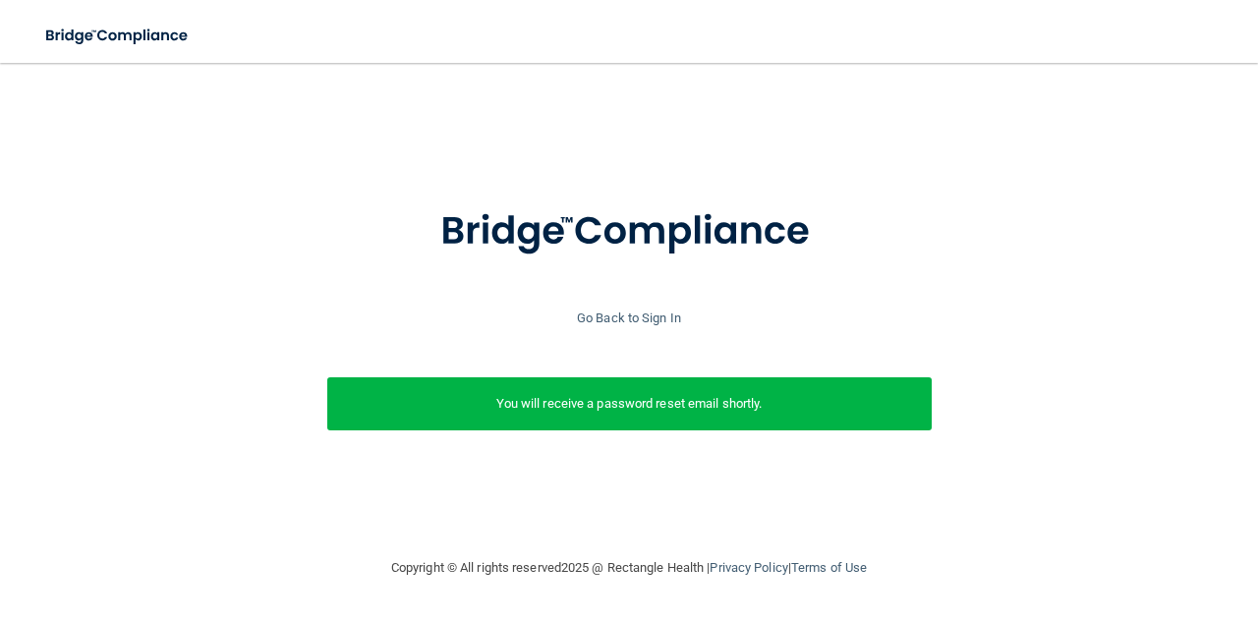
scroll to position [0, 0]
click at [639, 321] on link "Go Back to Sign In" at bounding box center [629, 318] width 104 height 15
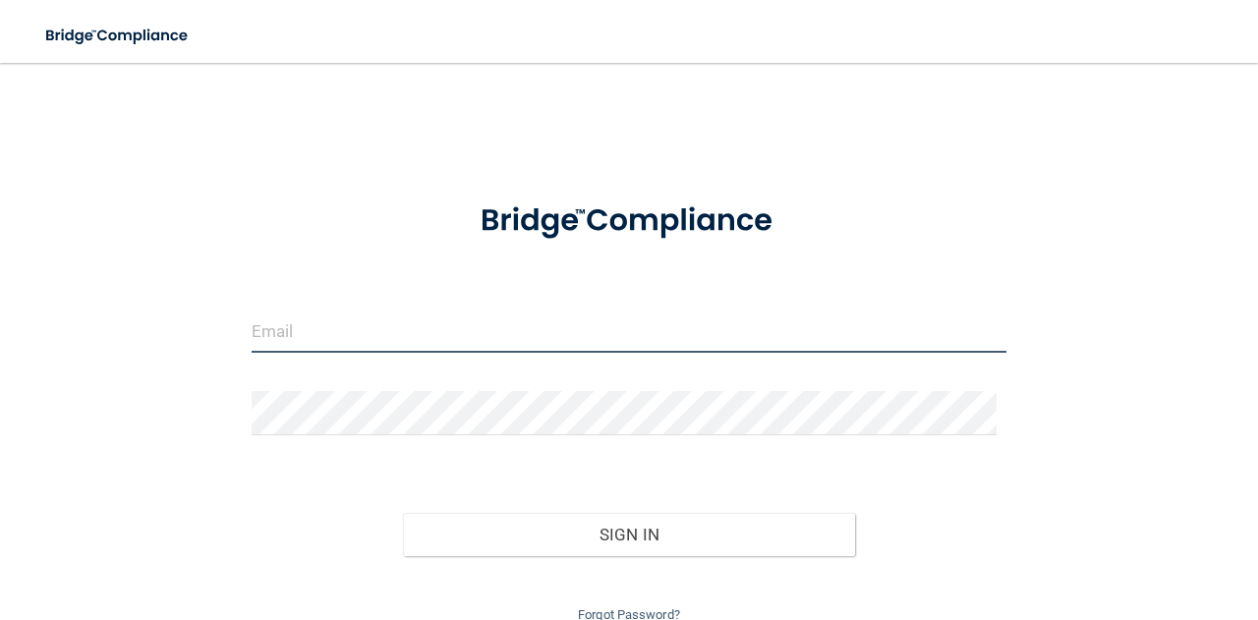
click at [639, 321] on input "email" at bounding box center [629, 331] width 755 height 44
type input "[EMAIL_ADDRESS][PERSON_NAME][DOMAIN_NAME]"
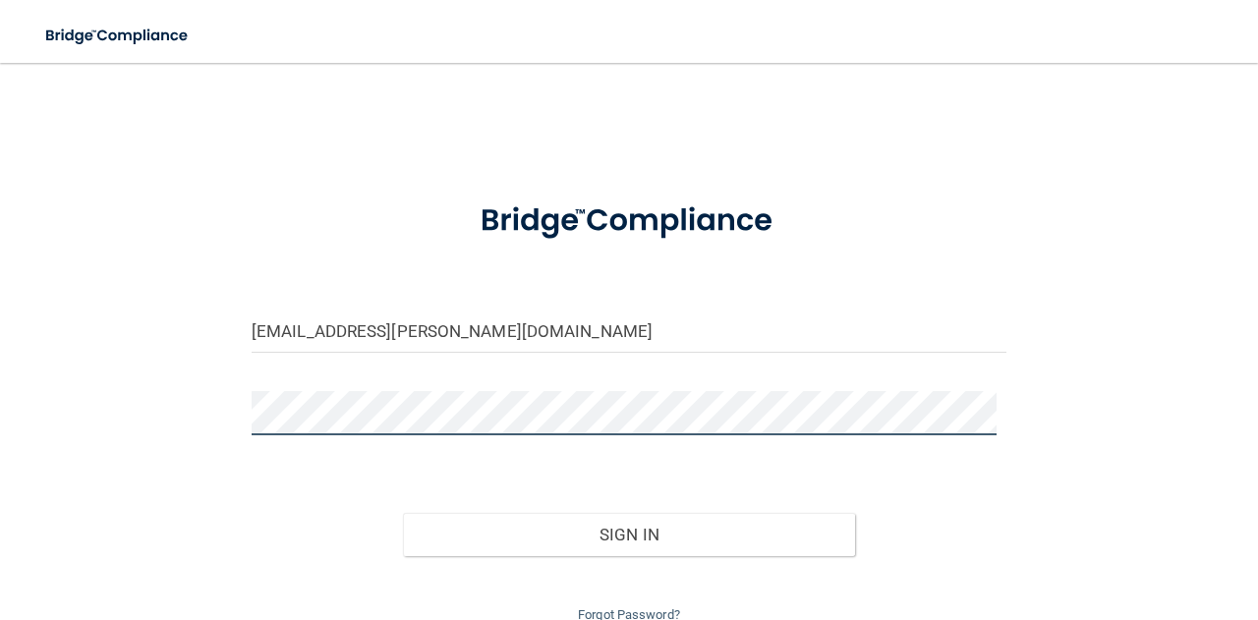
click at [403, 513] on button "Sign In" at bounding box center [629, 534] width 453 height 43
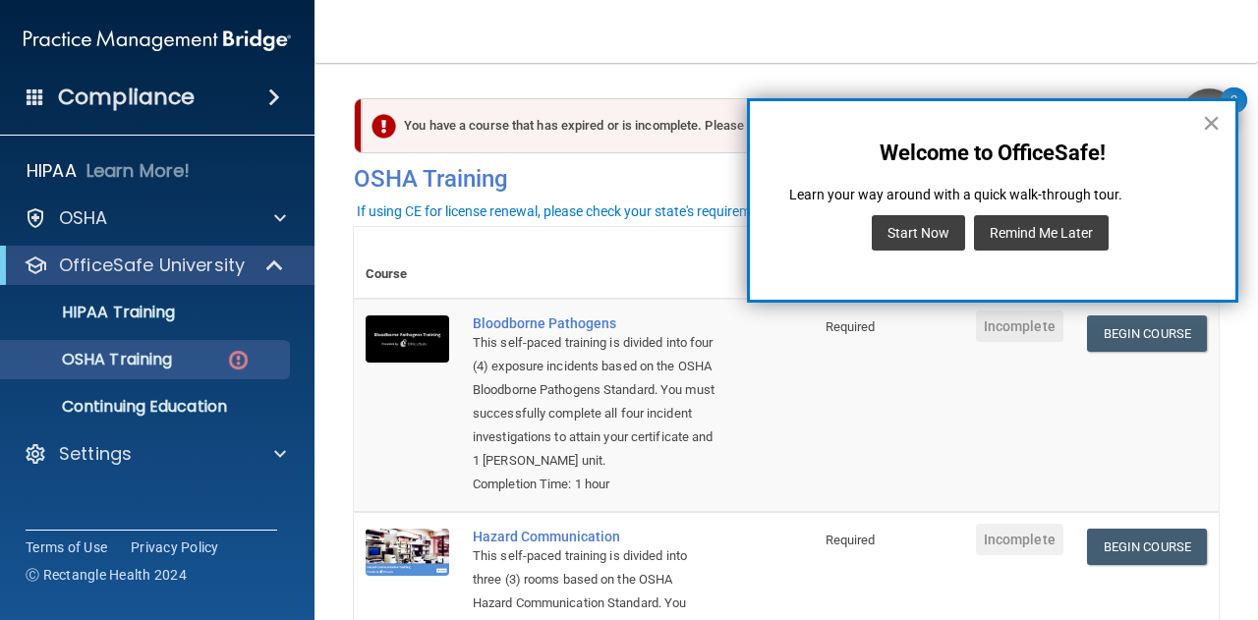
click at [1209, 118] on button "×" at bounding box center [1211, 122] width 19 height 31
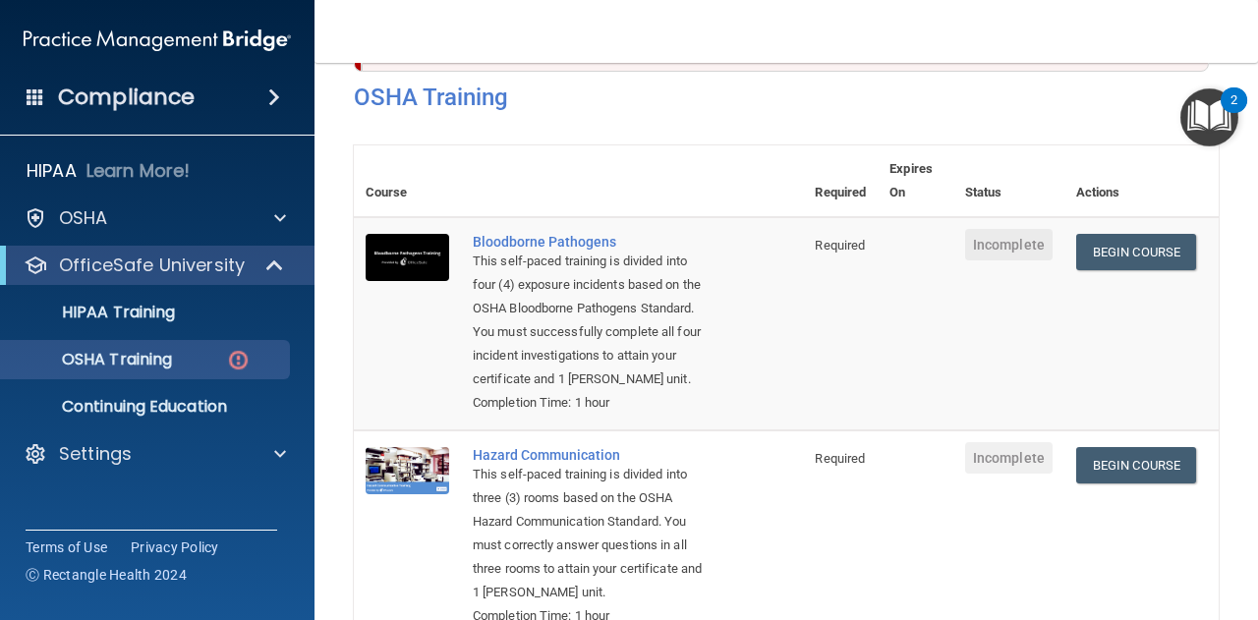
scroll to position [72, 0]
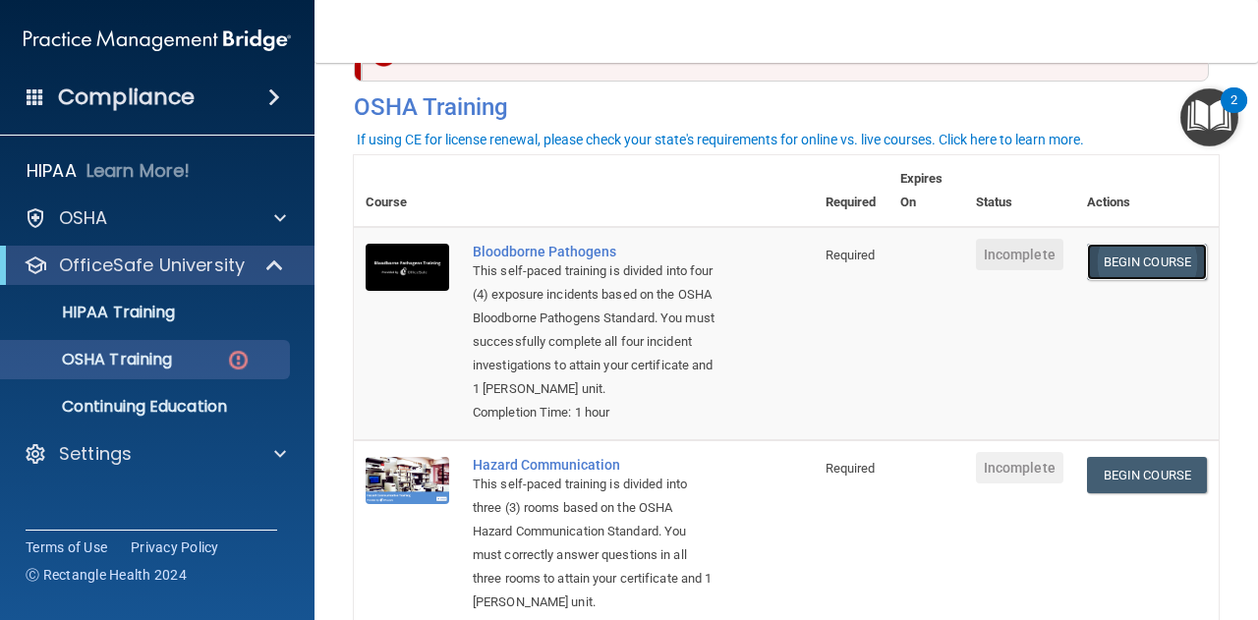
click at [1102, 262] on link "Begin Course" at bounding box center [1147, 262] width 120 height 36
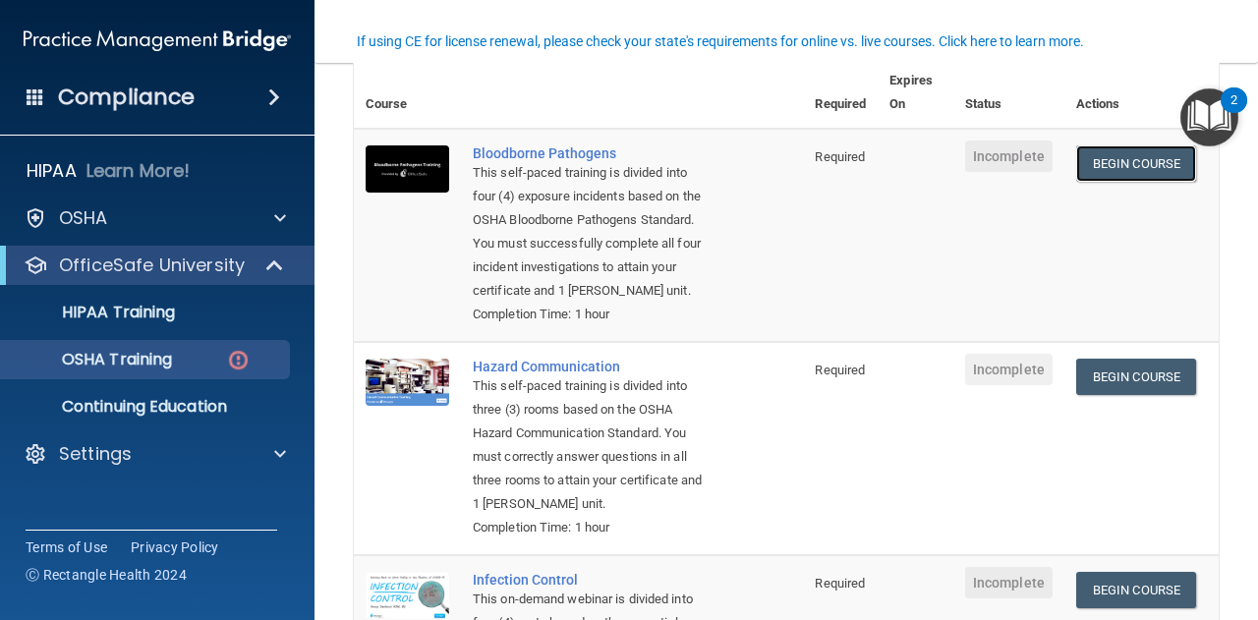
scroll to position [0, 0]
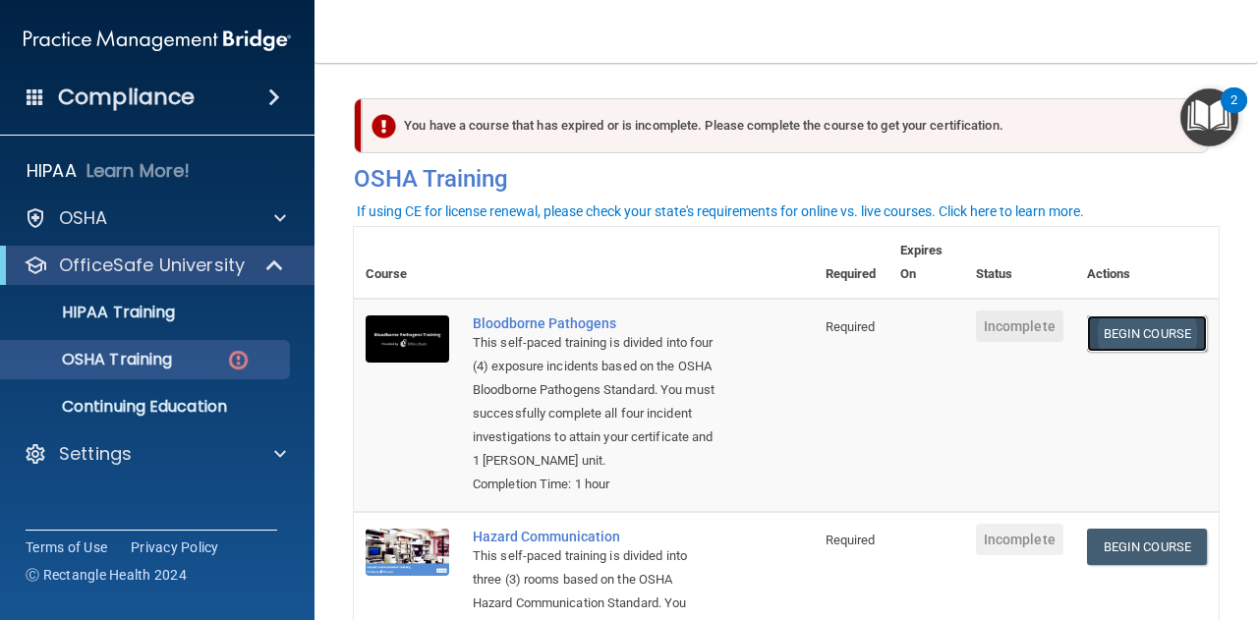
click at [1153, 337] on link "Begin Course" at bounding box center [1147, 333] width 120 height 36
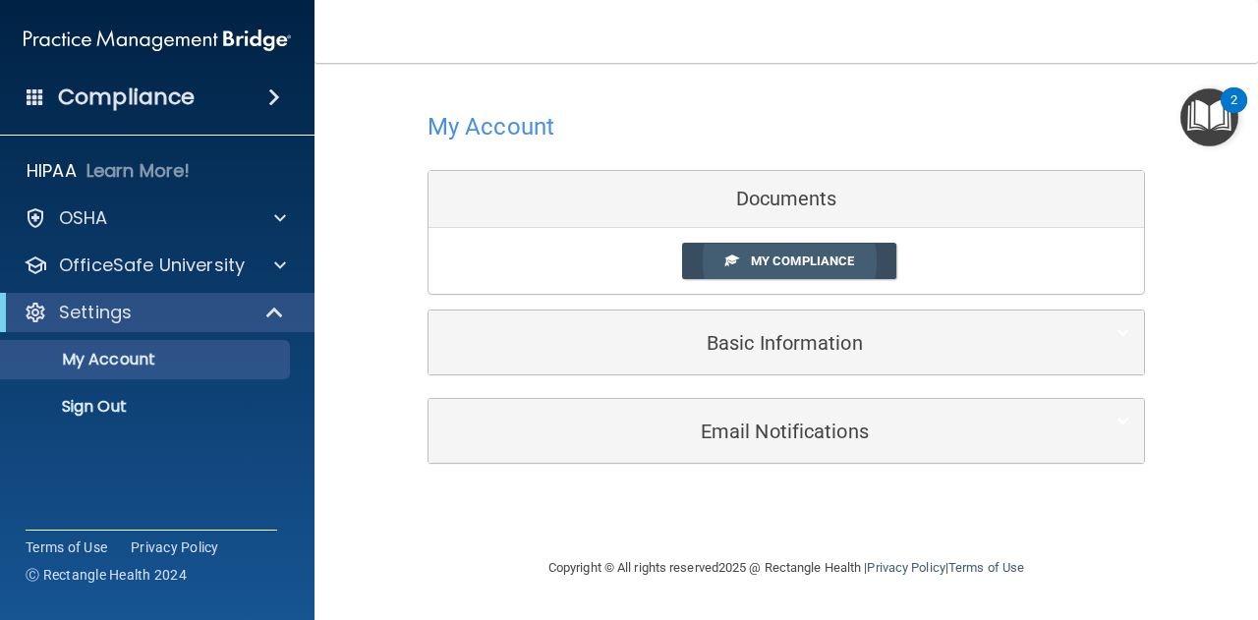
click at [734, 254] on span at bounding box center [731, 260] width 13 height 13
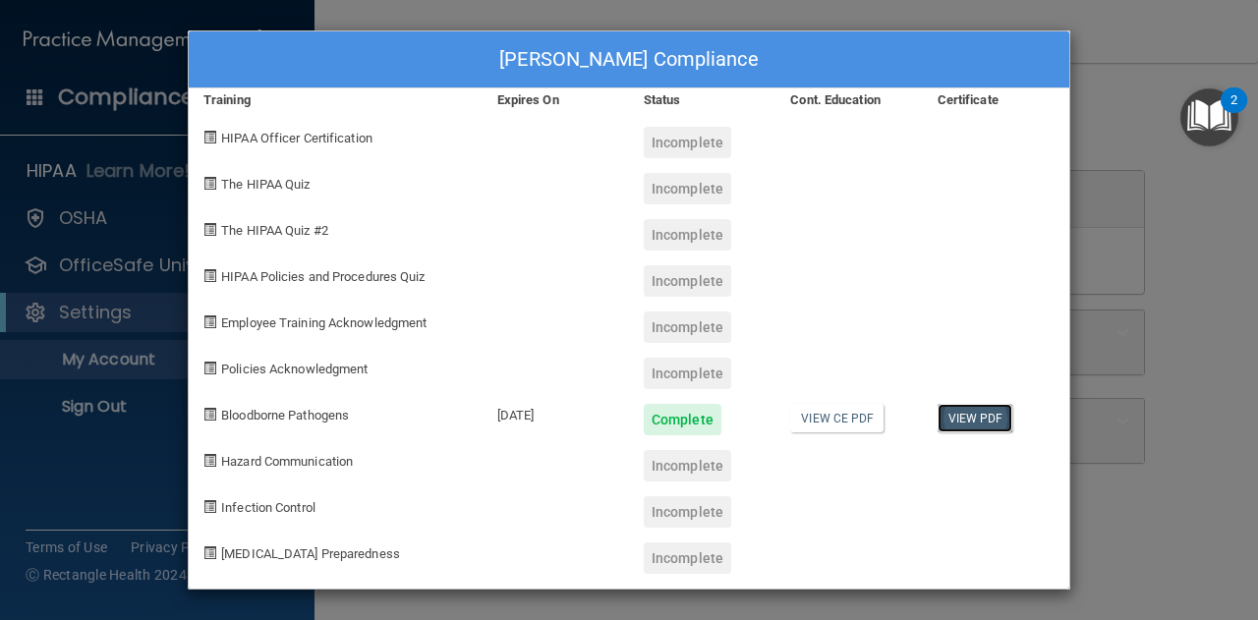
click at [977, 414] on link "View PDF" at bounding box center [975, 418] width 76 height 28
click at [1131, 95] on div "Madison Howdershelt's Compliance Training Expires On Status Cont. Education Cer…" at bounding box center [629, 310] width 1258 height 620
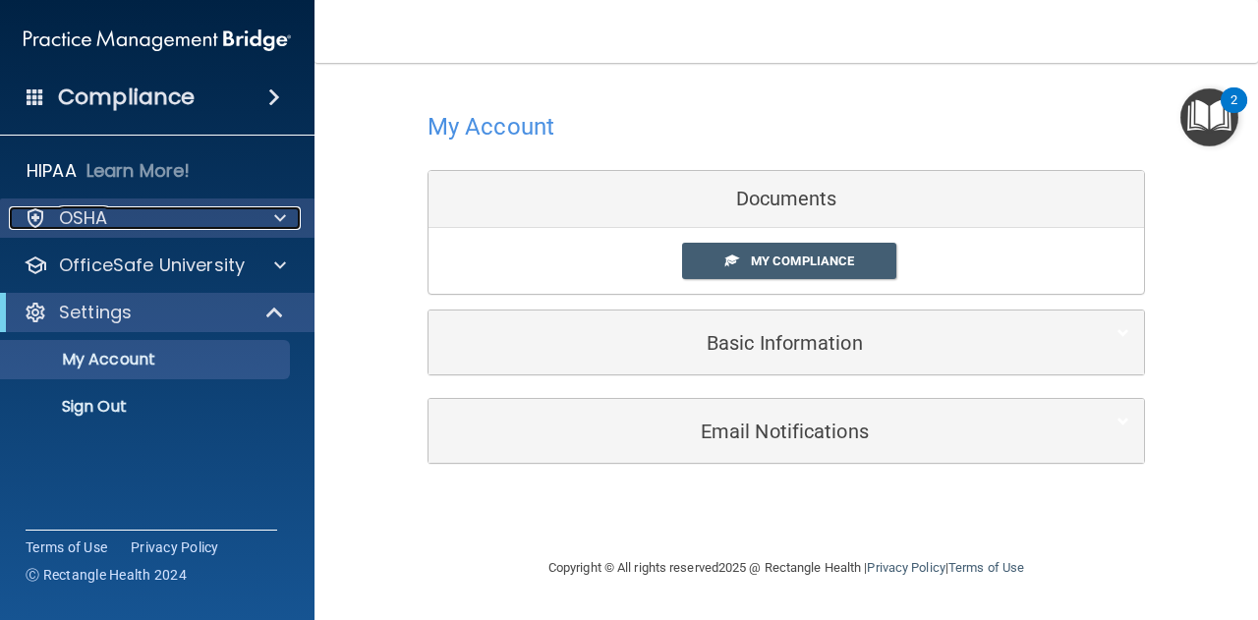
click at [253, 221] on div at bounding box center [277, 218] width 49 height 24
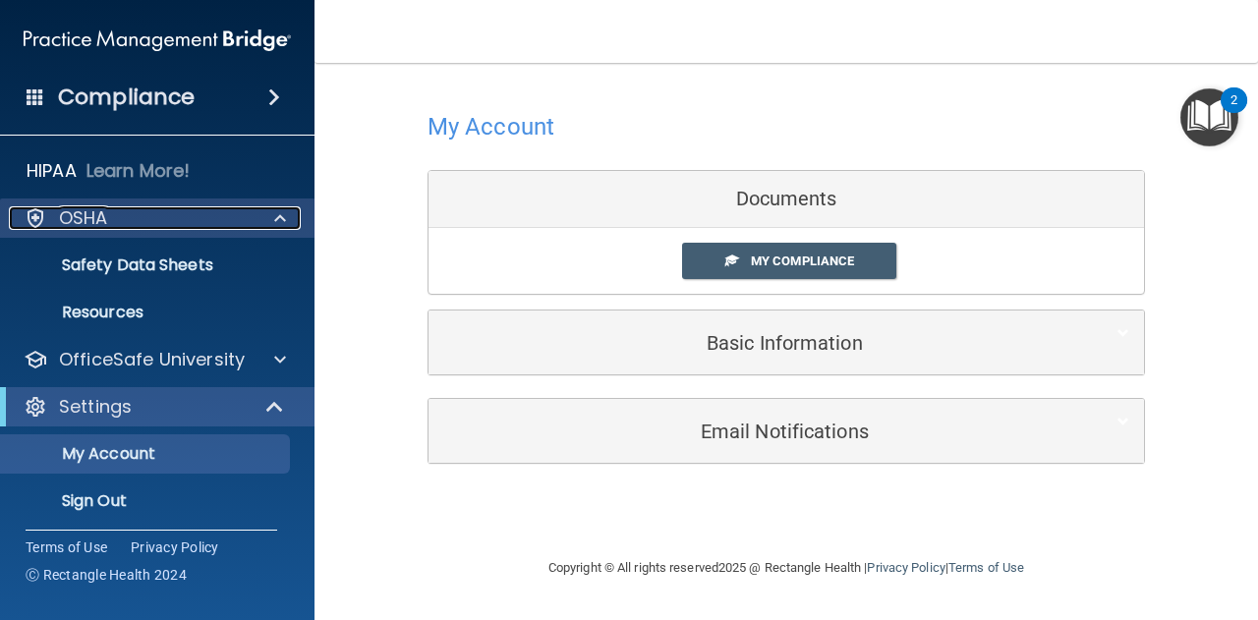
click at [253, 221] on div at bounding box center [277, 218] width 49 height 24
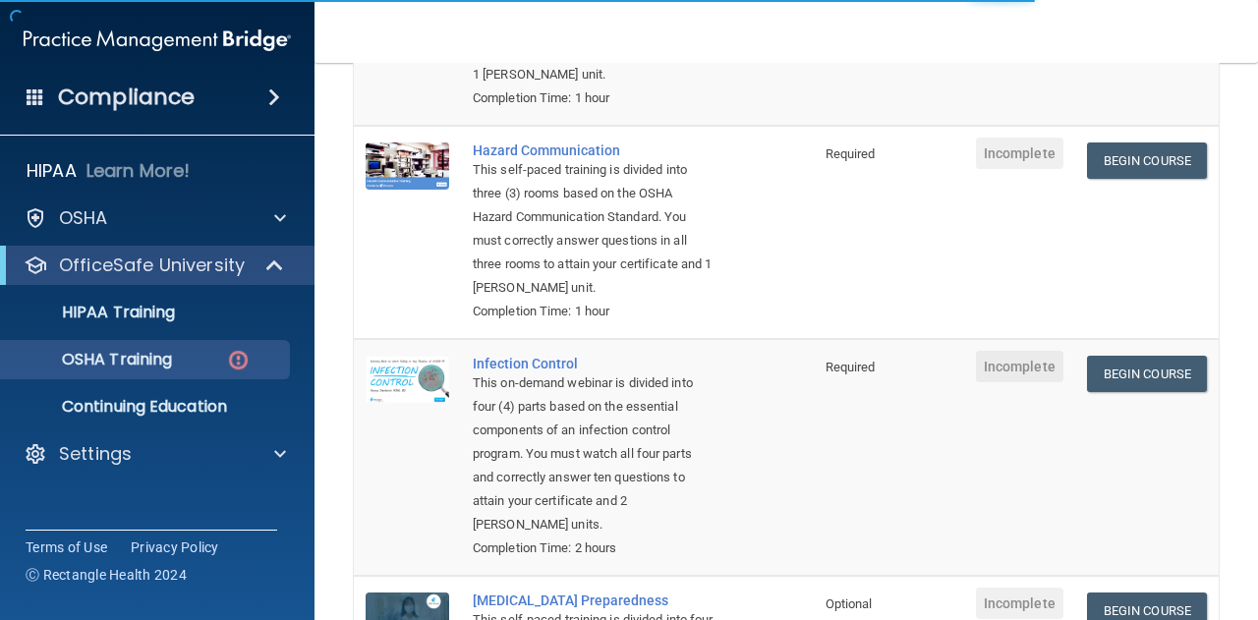
scroll to position [393, 0]
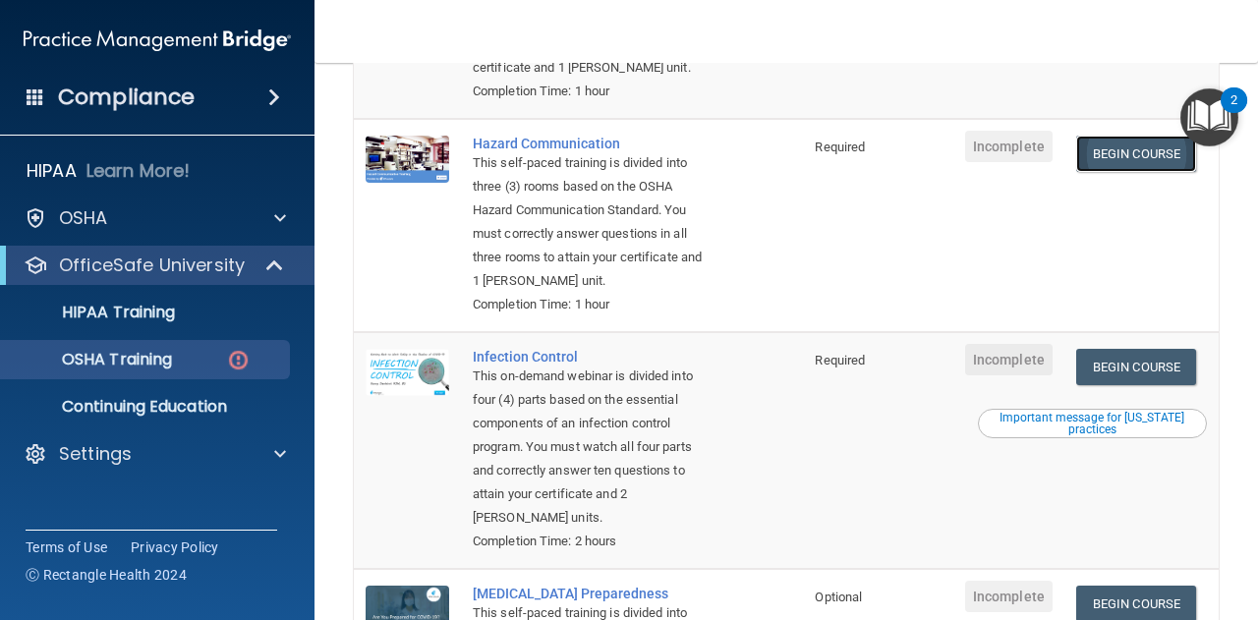
click at [1107, 152] on link "Begin Course" at bounding box center [1136, 154] width 120 height 36
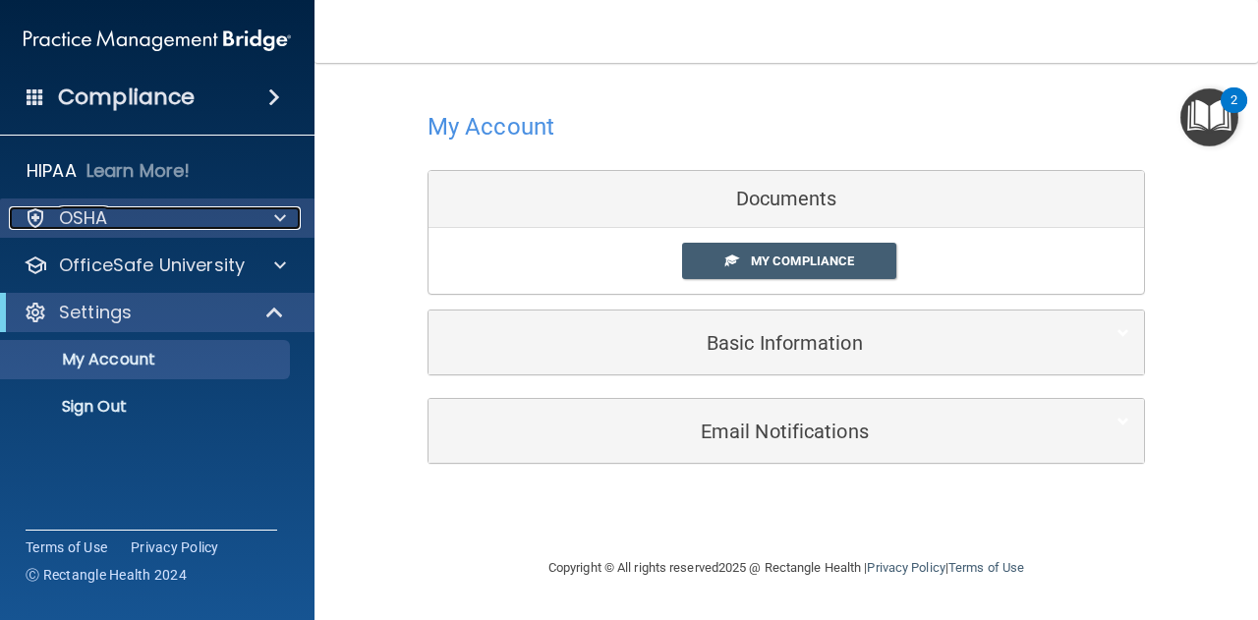
click at [157, 208] on div "OSHA" at bounding box center [131, 218] width 244 height 24
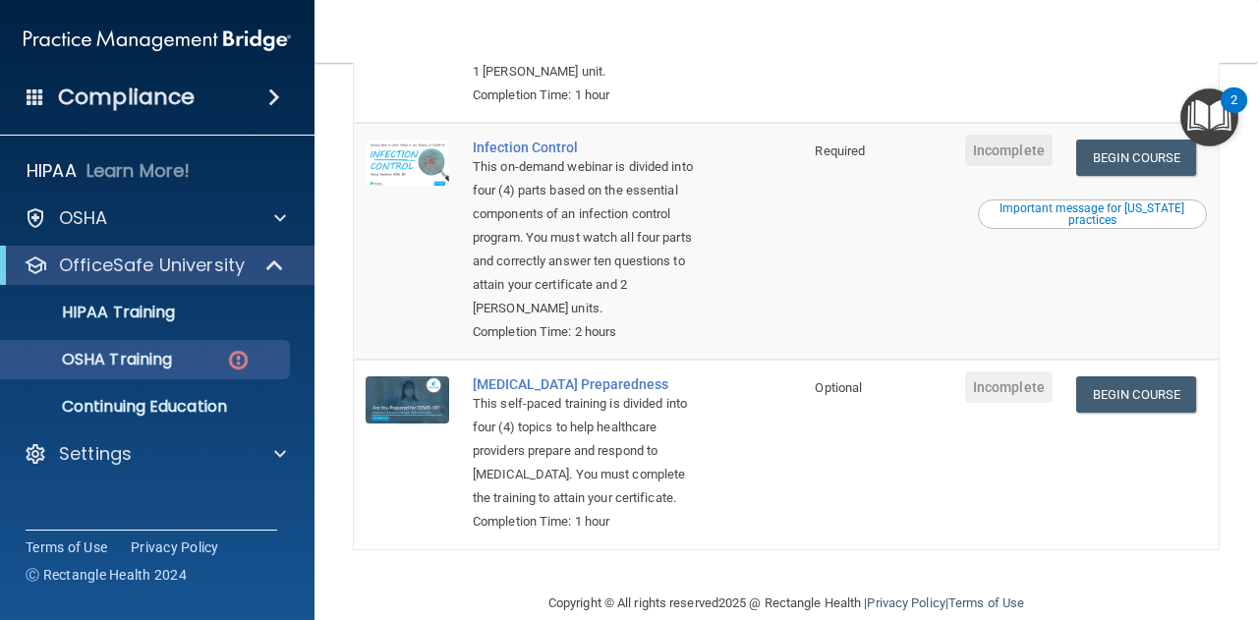
scroll to position [609, 0]
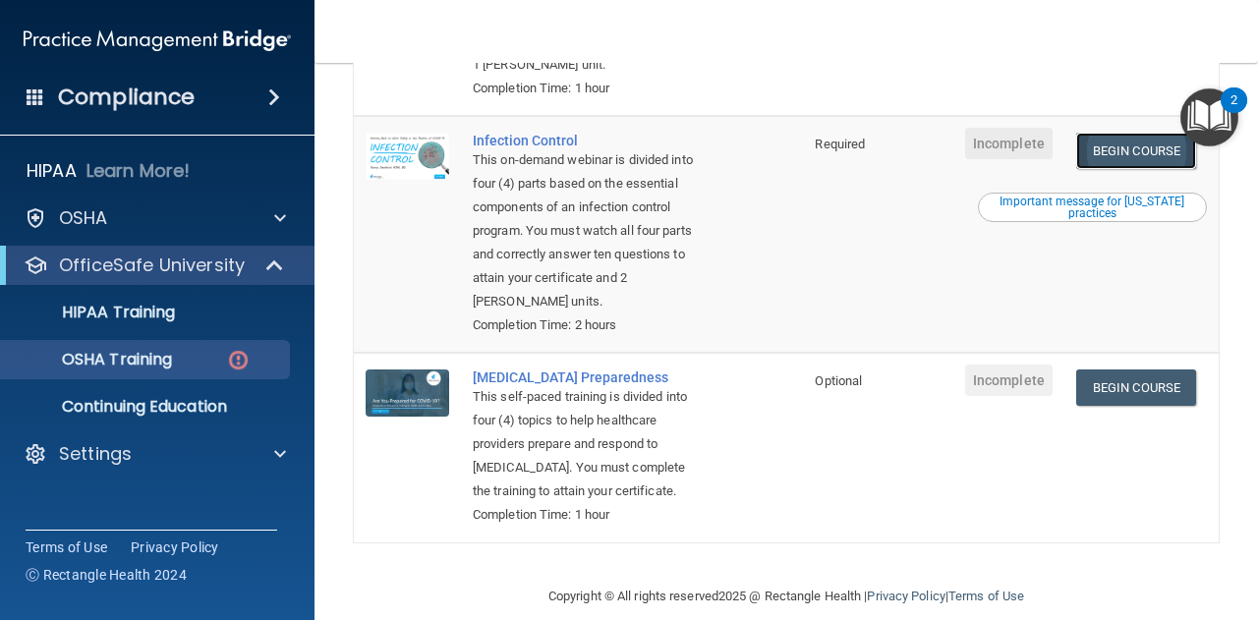
click at [1117, 169] on link "Begin Course" at bounding box center [1136, 151] width 120 height 36
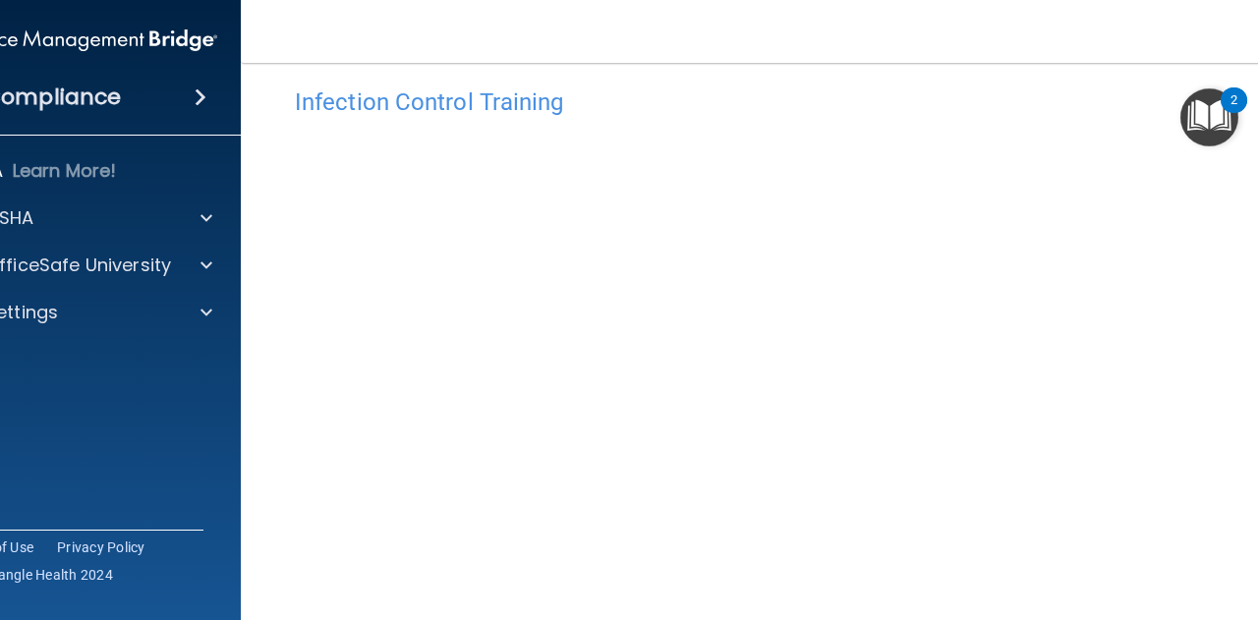
scroll to position [123, 0]
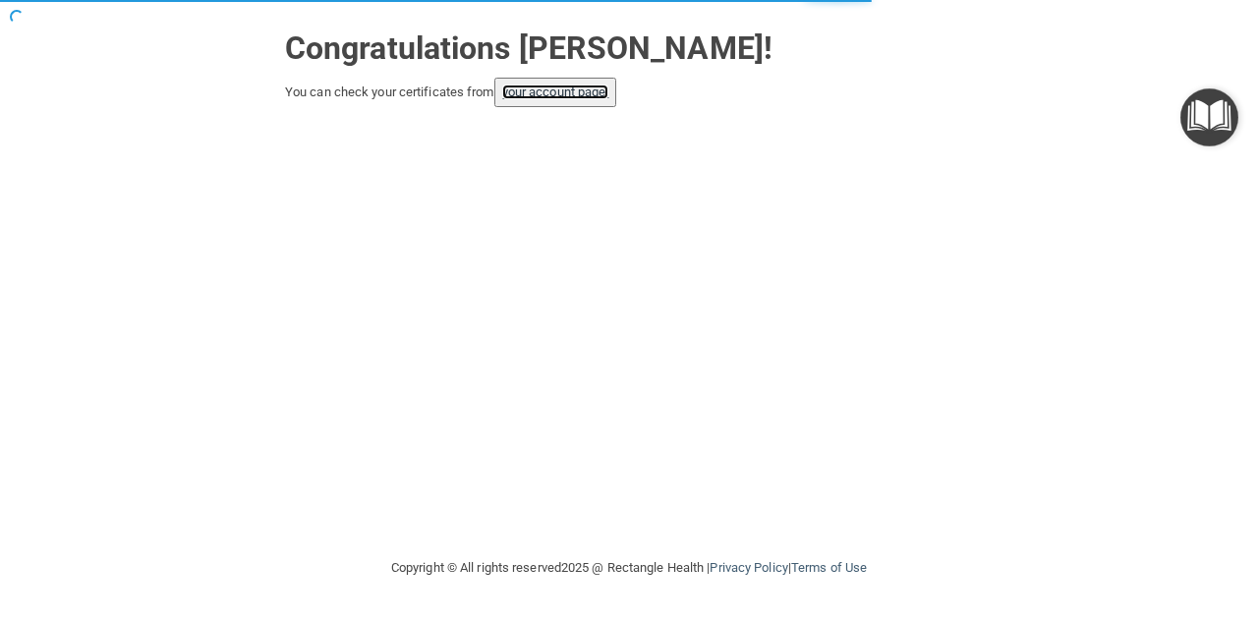
click at [520, 93] on link "your account page!" at bounding box center [555, 92] width 107 height 15
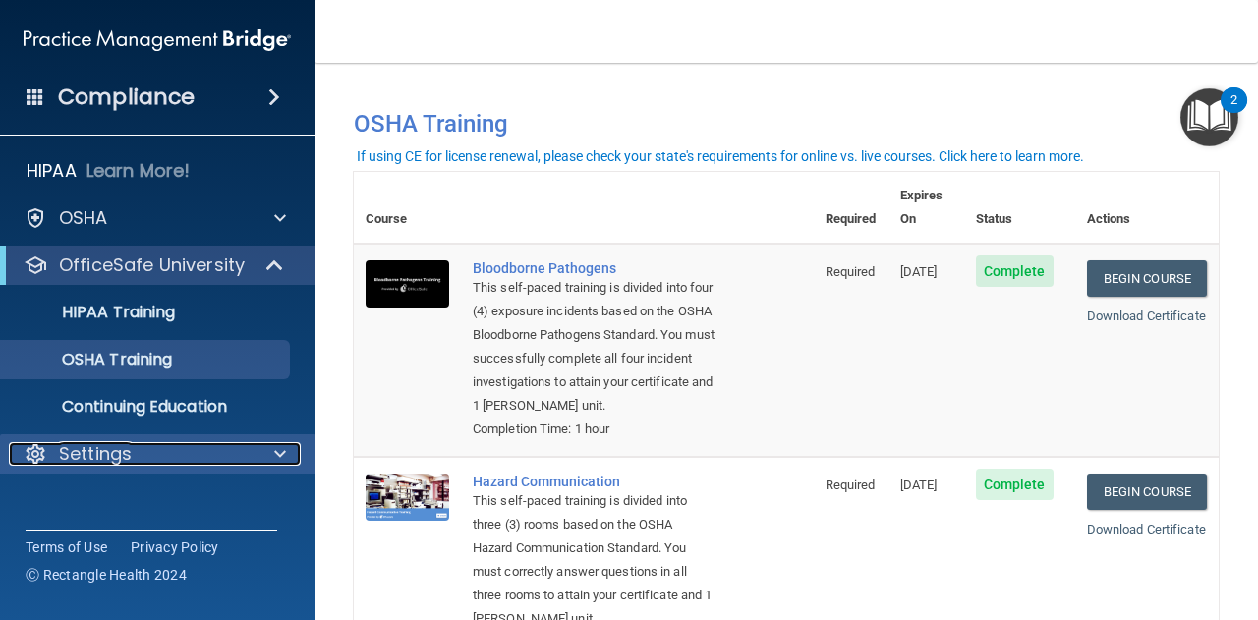
click at [177, 462] on div "Settings" at bounding box center [131, 454] width 244 height 24
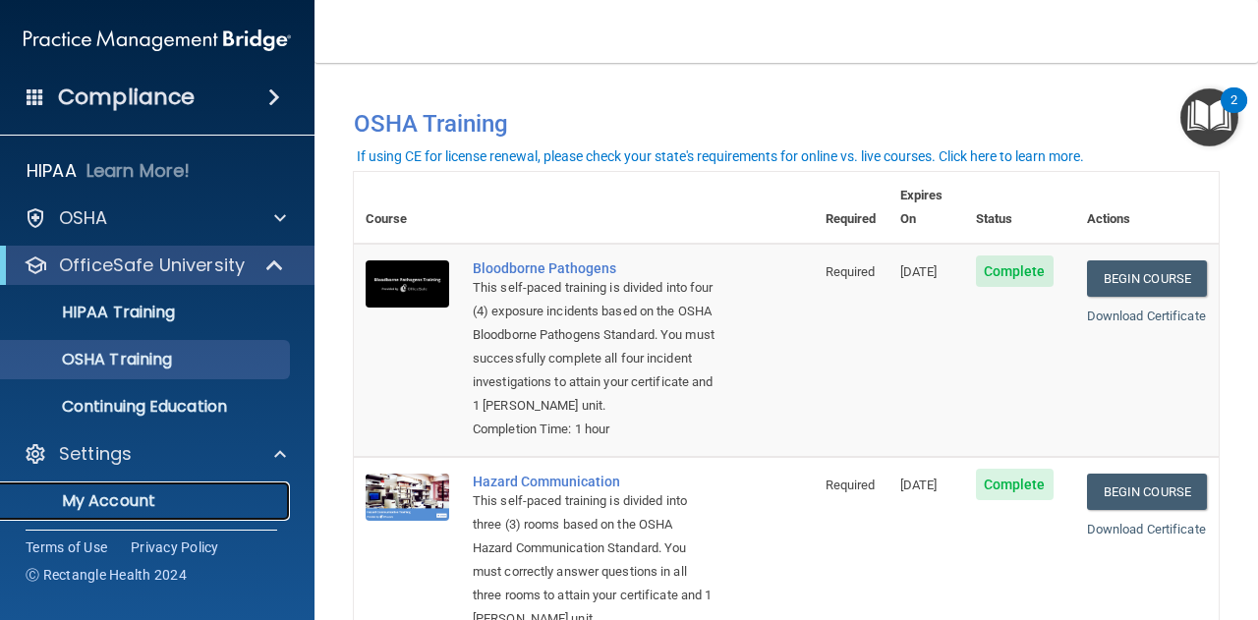
click at [147, 491] on p "My Account" at bounding box center [147, 501] width 268 height 20
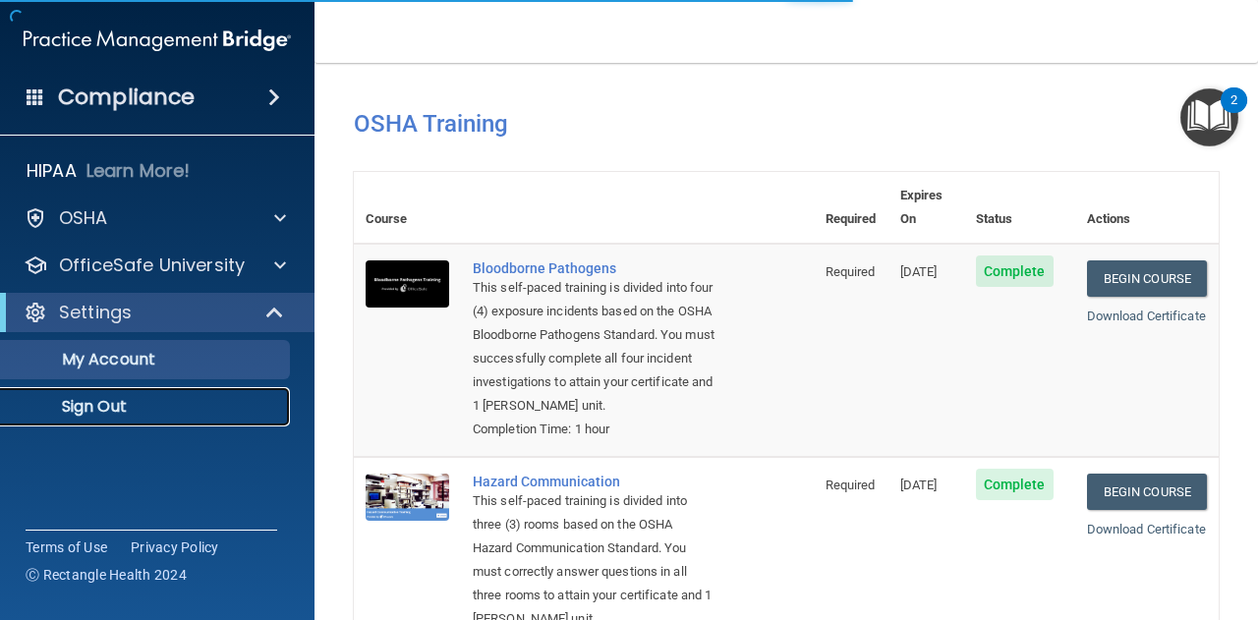
click at [105, 405] on p "Sign Out" at bounding box center [147, 407] width 268 height 20
